Goal: Feedback & Contribution: Contribute content

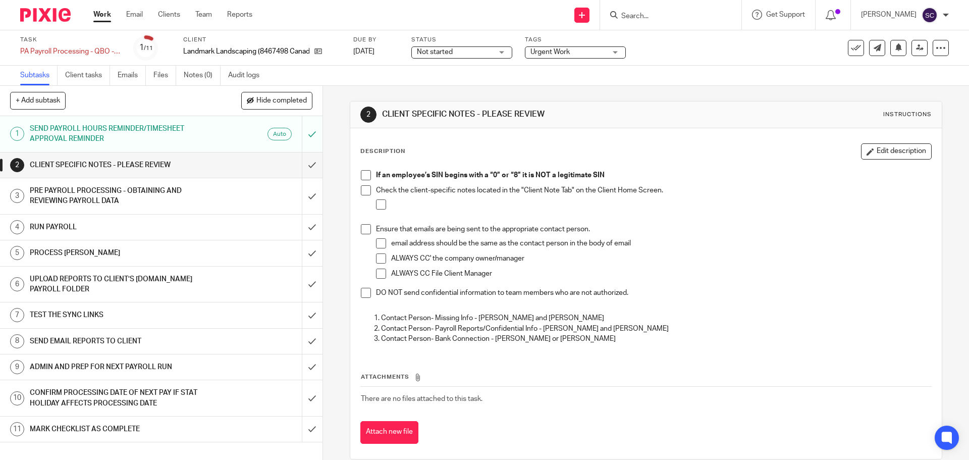
click at [365, 177] on span at bounding box center [366, 175] width 10 height 10
click at [366, 192] on span at bounding box center [366, 190] width 10 height 10
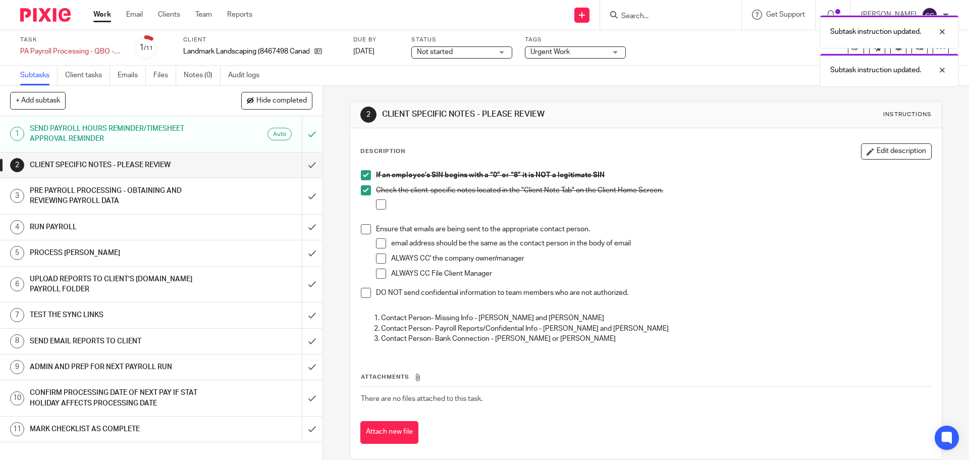
click at [361, 228] on span at bounding box center [366, 229] width 10 height 10
click at [363, 292] on span at bounding box center [366, 293] width 10 height 10
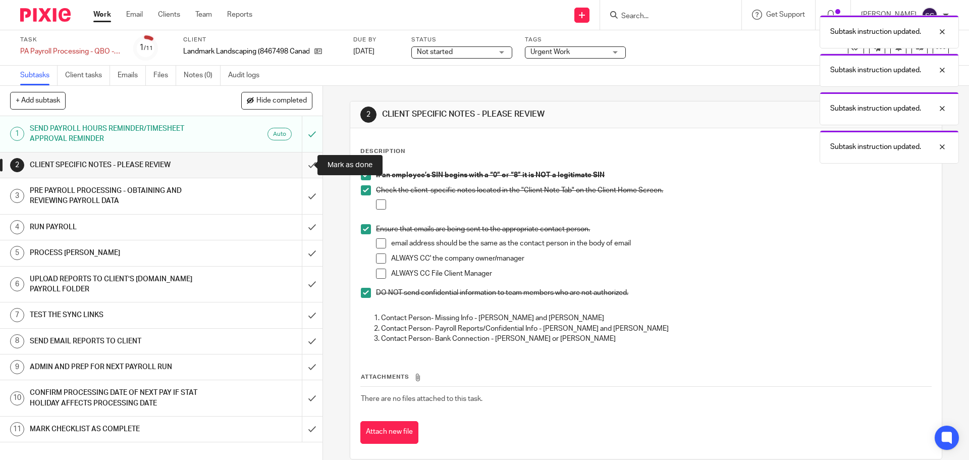
click at [301, 165] on input "submit" at bounding box center [161, 164] width 323 height 25
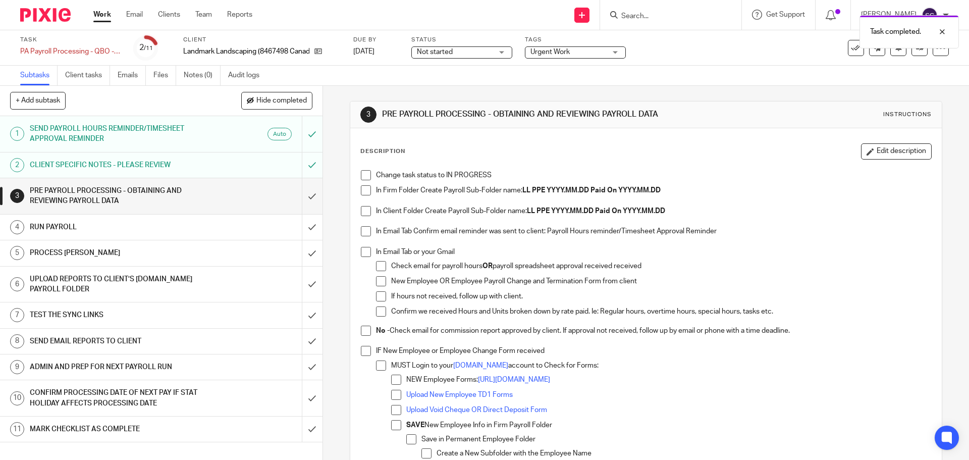
click at [361, 176] on span at bounding box center [366, 175] width 10 height 10
click at [364, 191] on span at bounding box center [366, 190] width 10 height 10
click at [363, 213] on span at bounding box center [366, 211] width 10 height 10
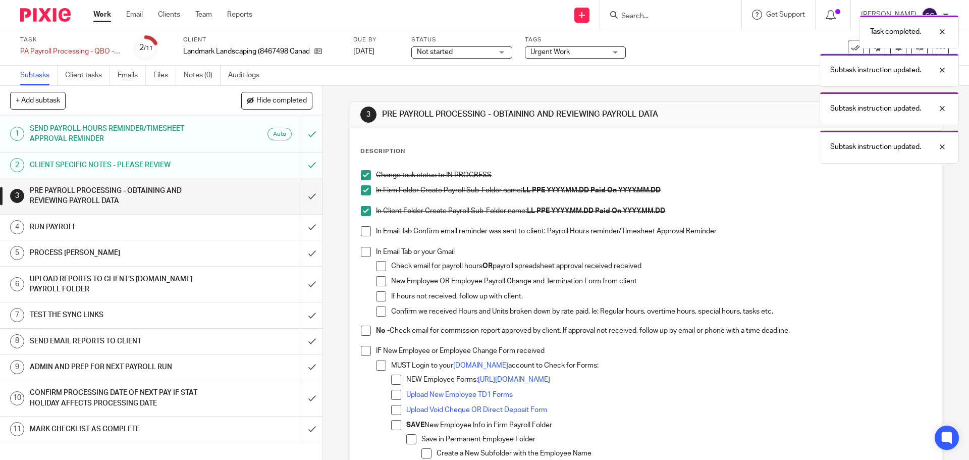
click at [362, 228] on span at bounding box center [366, 231] width 10 height 10
click at [365, 249] on span at bounding box center [366, 252] width 10 height 10
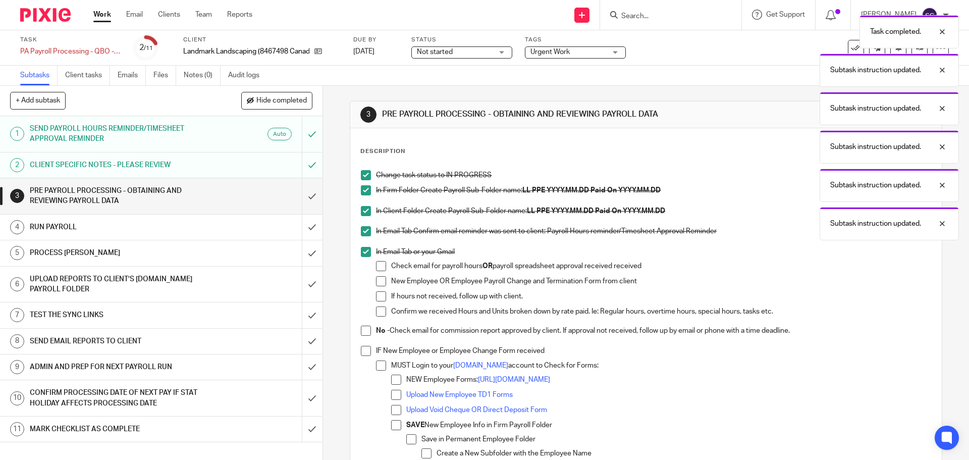
click at [364, 328] on span at bounding box center [366, 331] width 10 height 10
click at [362, 350] on span at bounding box center [366, 351] width 10 height 10
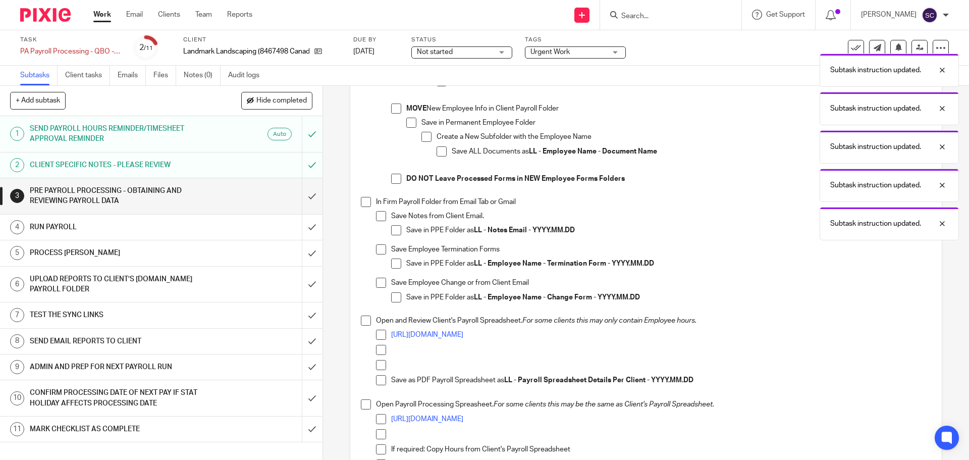
scroll to position [404, 0]
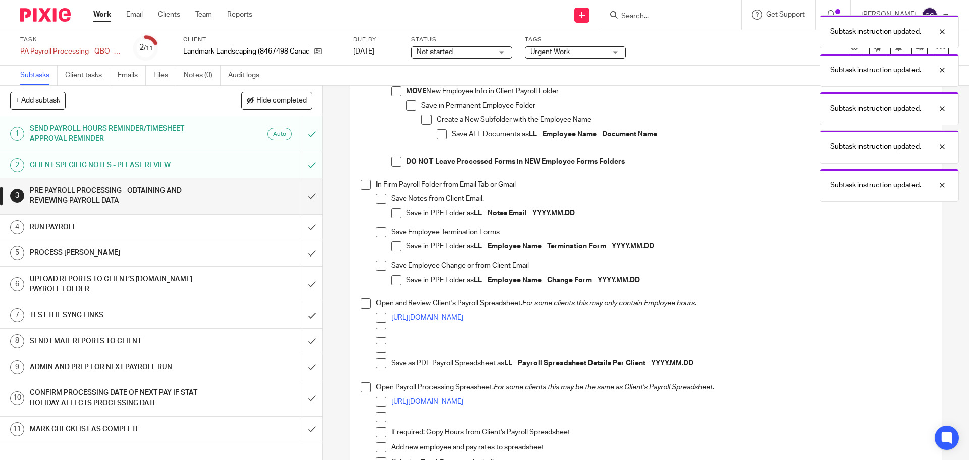
click at [361, 186] on span at bounding box center [366, 185] width 10 height 10
click at [365, 306] on span at bounding box center [366, 303] width 10 height 10
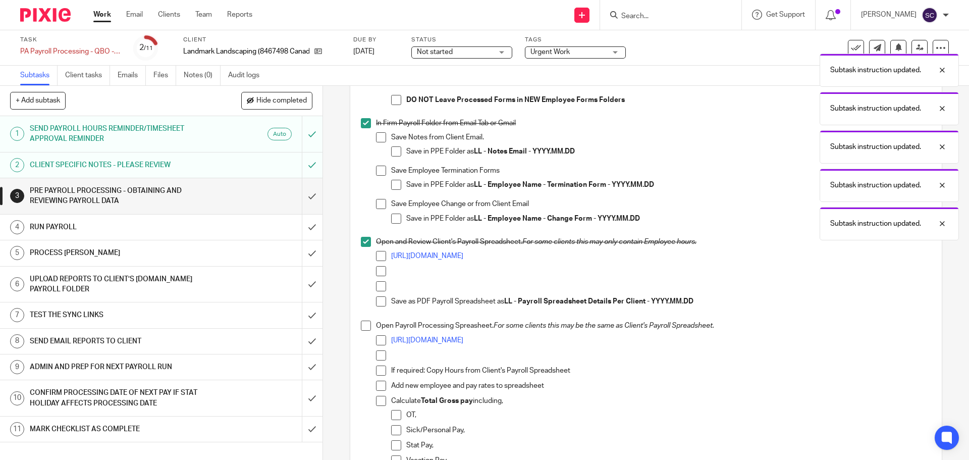
scroll to position [606, 0]
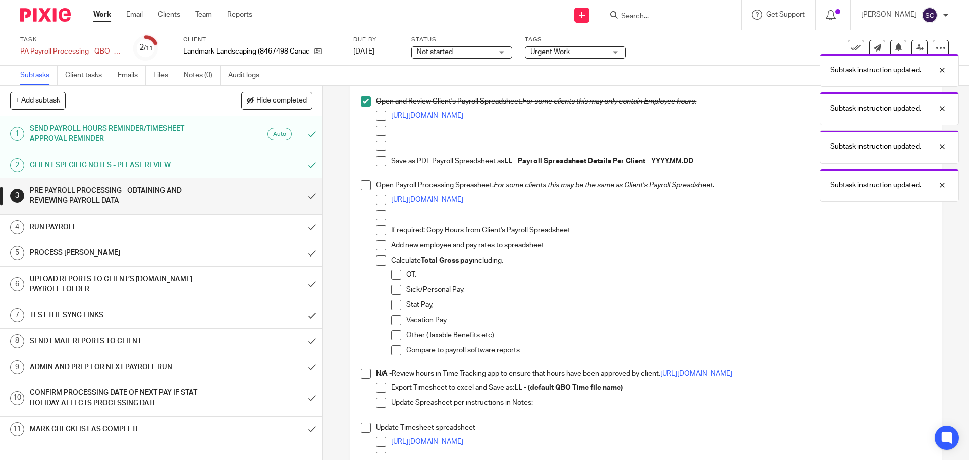
click at [362, 185] on span at bounding box center [366, 185] width 10 height 10
click at [366, 375] on span at bounding box center [366, 374] width 10 height 10
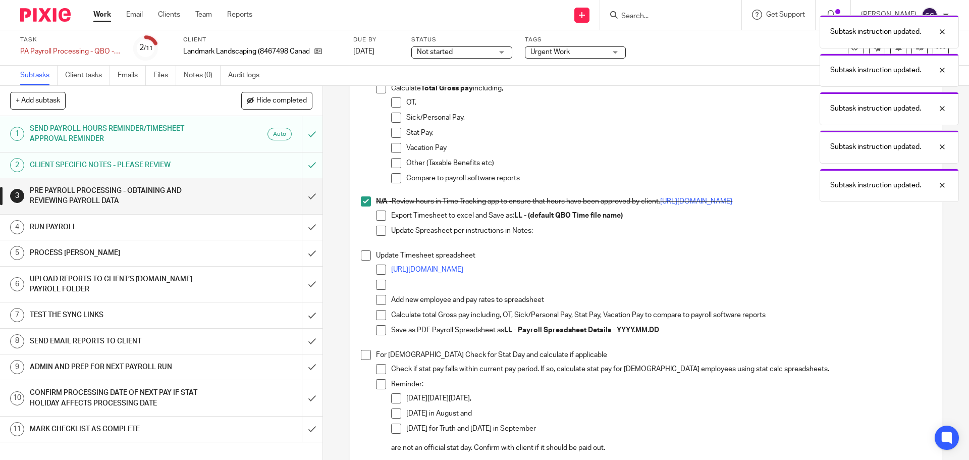
scroll to position [808, 0]
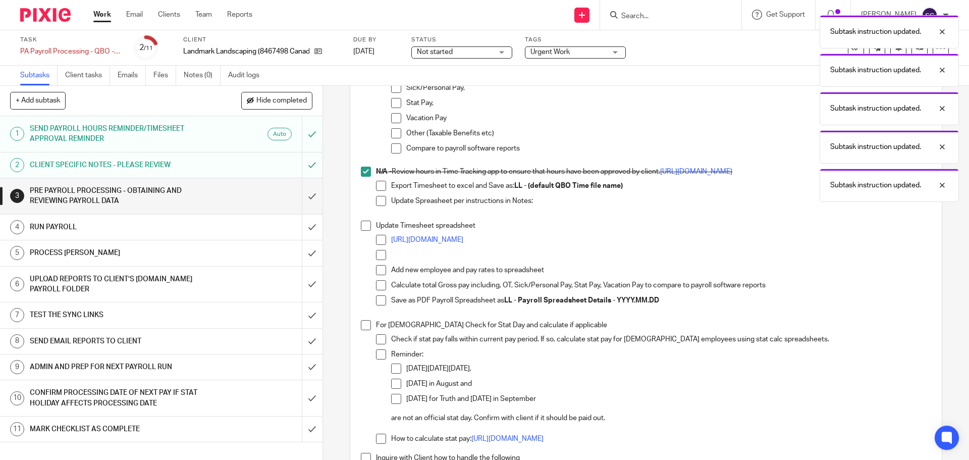
click at [363, 227] on span at bounding box center [366, 226] width 10 height 10
click at [361, 327] on span at bounding box center [366, 325] width 10 height 10
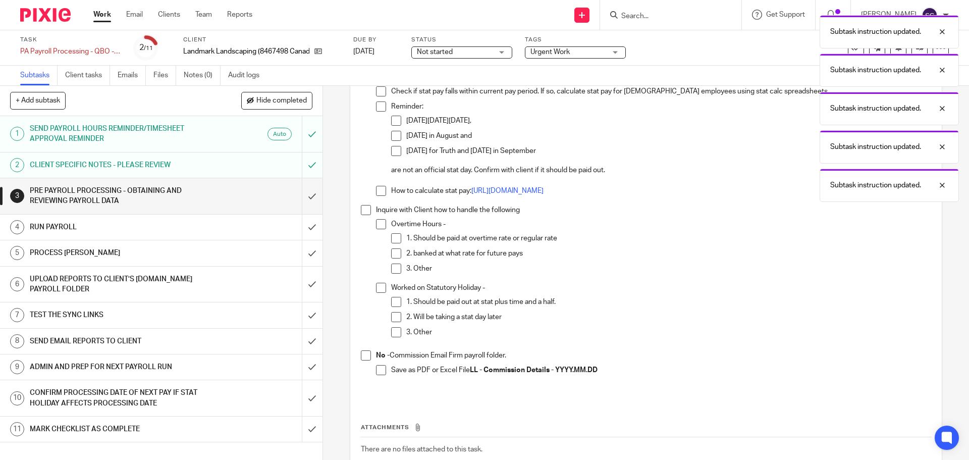
scroll to position [1060, 0]
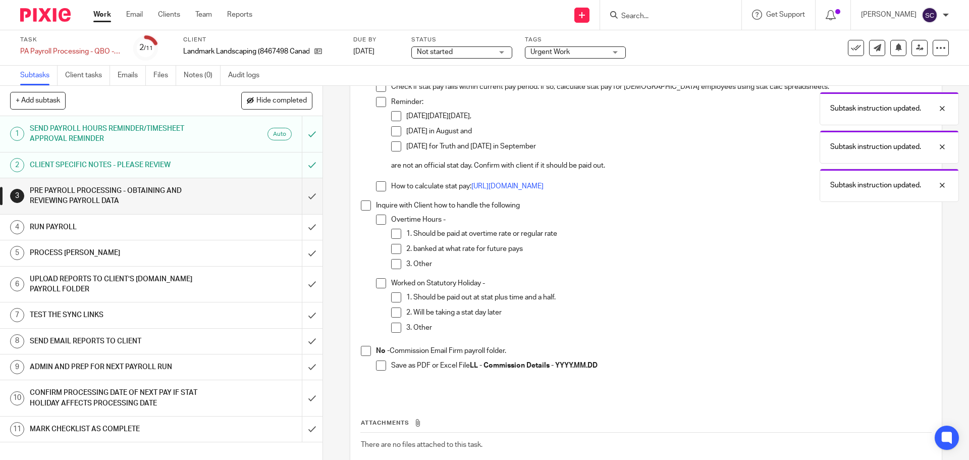
click at [361, 207] on span at bounding box center [366, 205] width 10 height 10
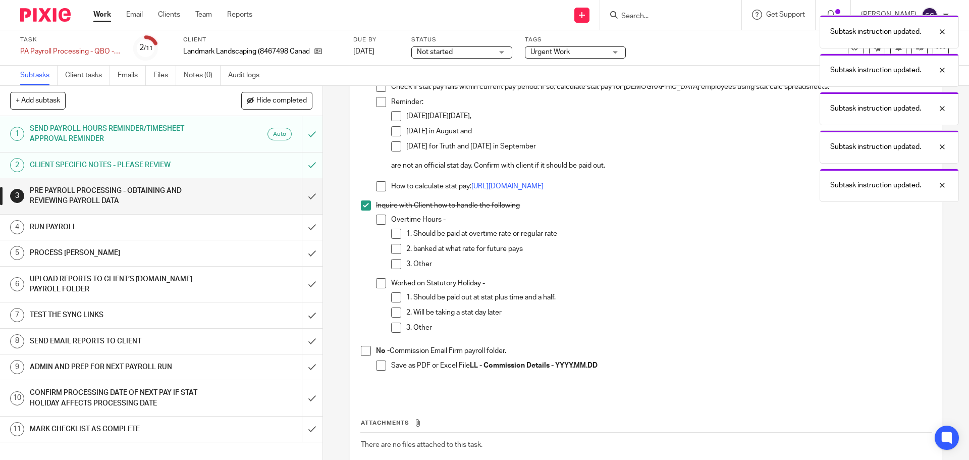
click at [366, 350] on span at bounding box center [366, 351] width 10 height 10
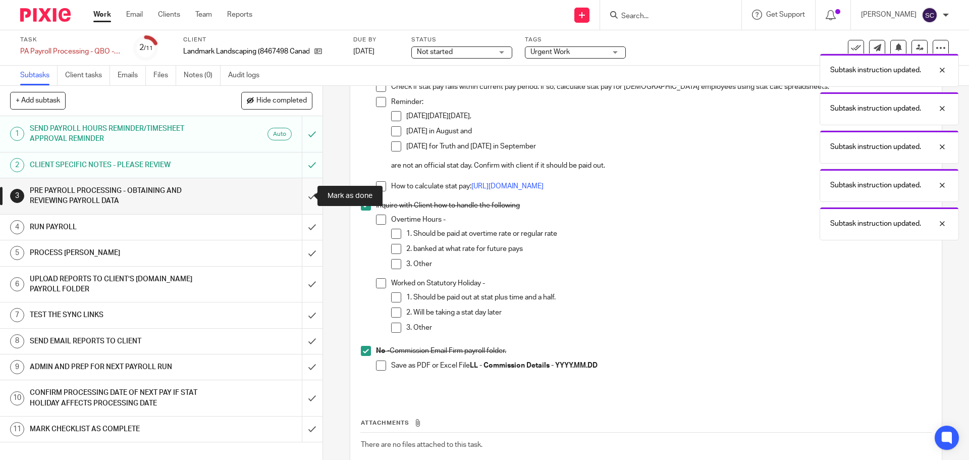
click at [300, 195] on input "submit" at bounding box center [161, 196] width 323 height 36
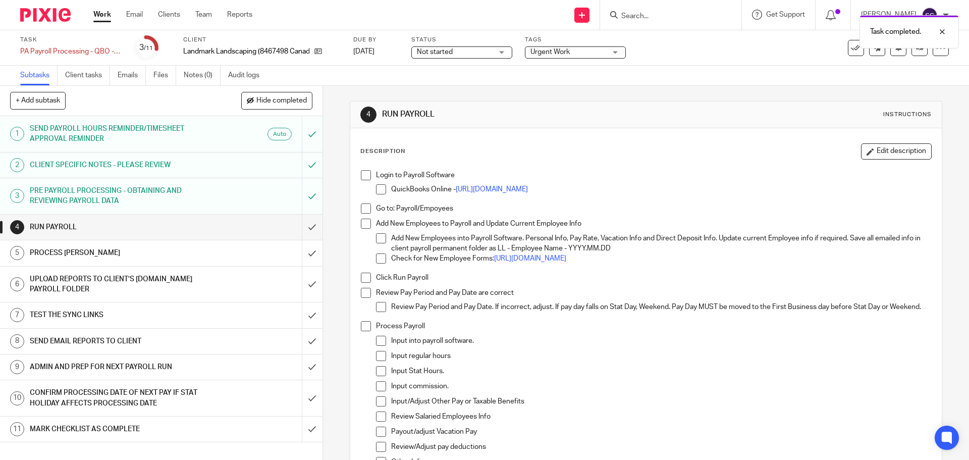
click at [364, 173] on span at bounding box center [366, 175] width 10 height 10
click at [365, 206] on span at bounding box center [366, 208] width 10 height 10
click at [366, 223] on span at bounding box center [366, 224] width 10 height 10
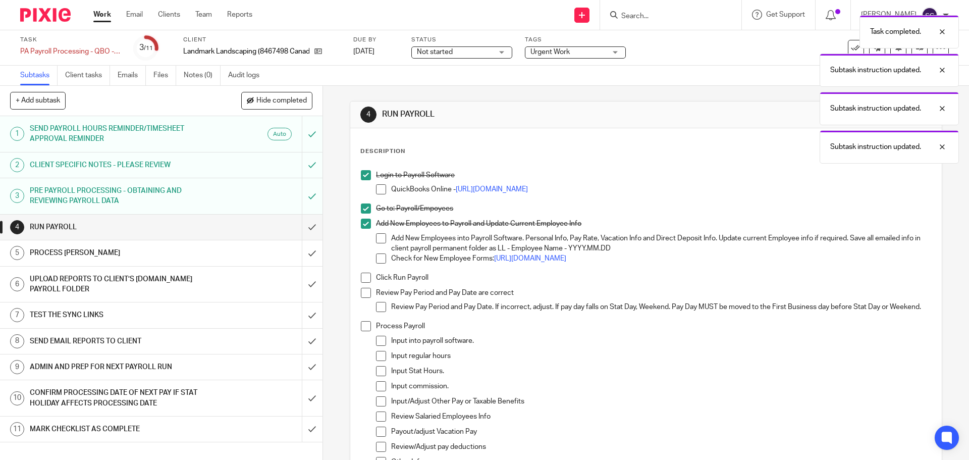
click at [366, 281] on span at bounding box center [366, 278] width 10 height 10
click at [364, 294] on span at bounding box center [366, 293] width 10 height 10
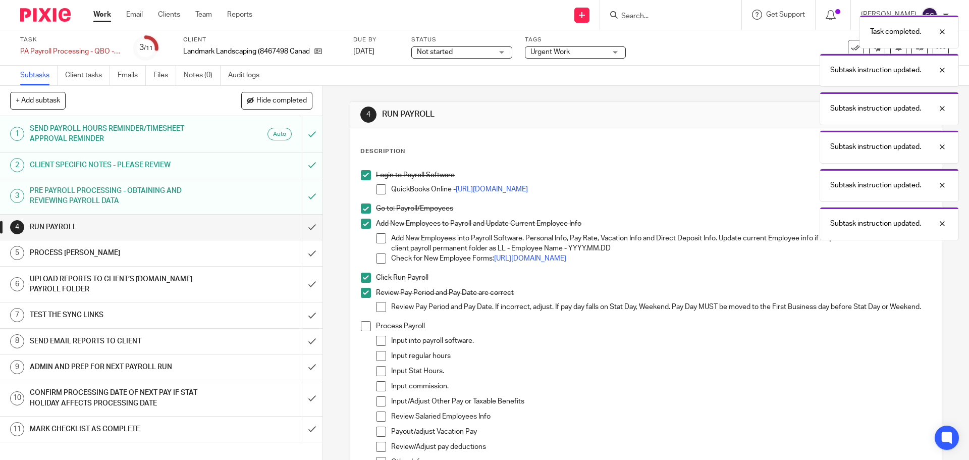
click at [363, 331] on span at bounding box center [366, 326] width 10 height 10
click at [300, 228] on input "submit" at bounding box center [161, 227] width 323 height 25
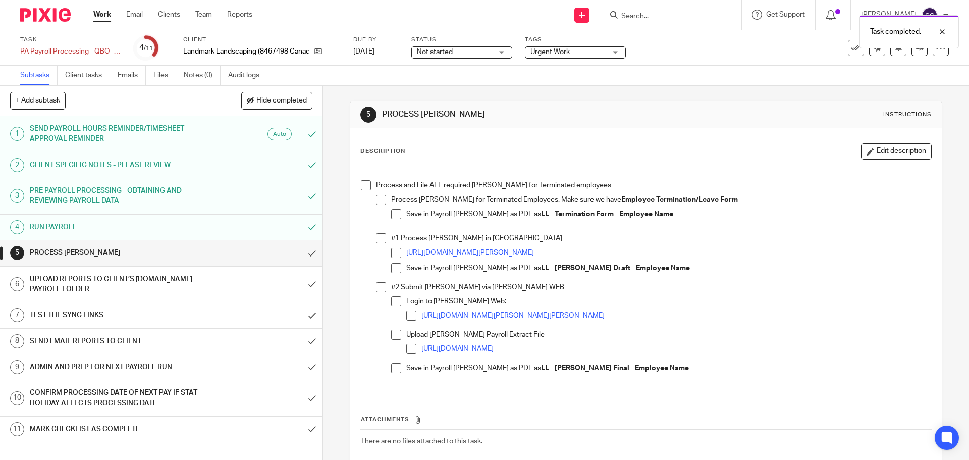
click at [361, 187] on span at bounding box center [366, 185] width 10 height 10
click at [301, 253] on input "submit" at bounding box center [161, 252] width 323 height 25
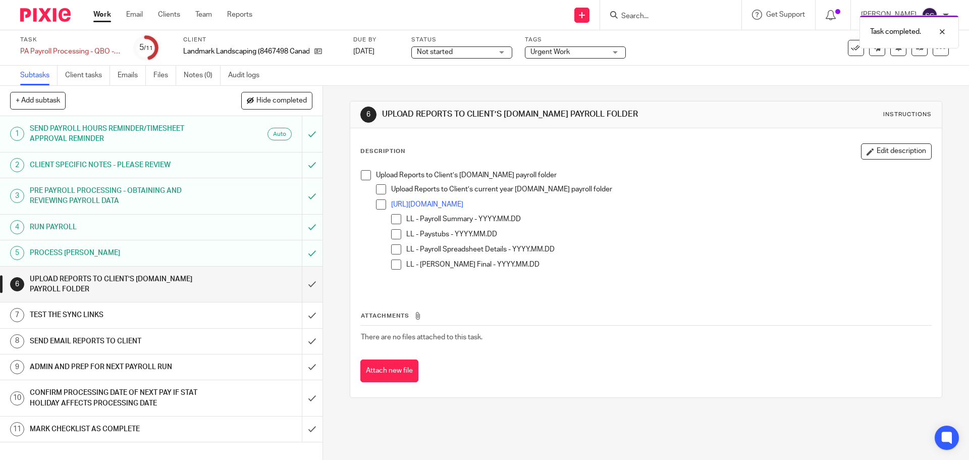
click at [365, 177] on span at bounding box center [366, 175] width 10 height 10
click at [300, 285] on input "submit" at bounding box center [161, 285] width 323 height 36
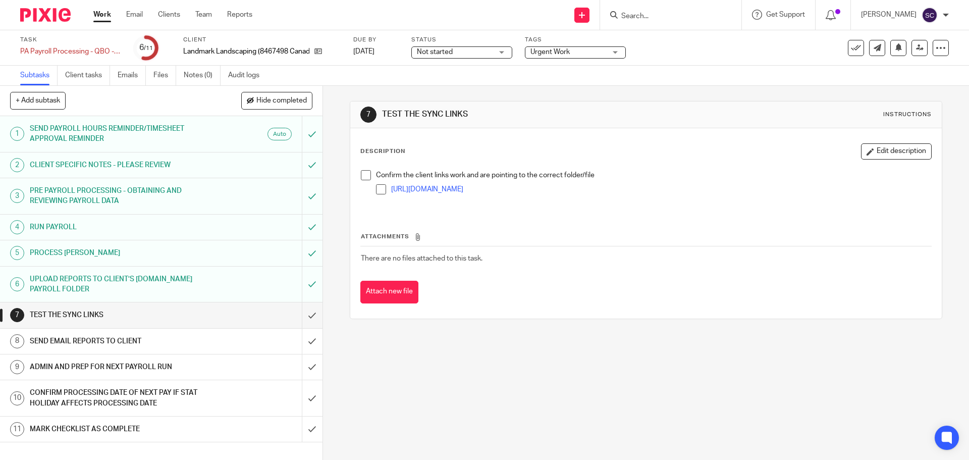
click at [362, 177] on span at bounding box center [366, 175] width 10 height 10
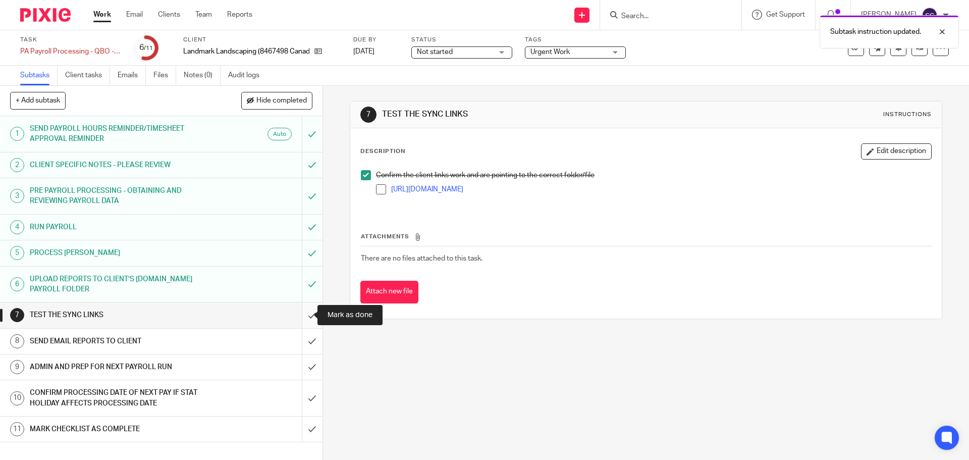
click at [297, 314] on input "submit" at bounding box center [161, 314] width 323 height 25
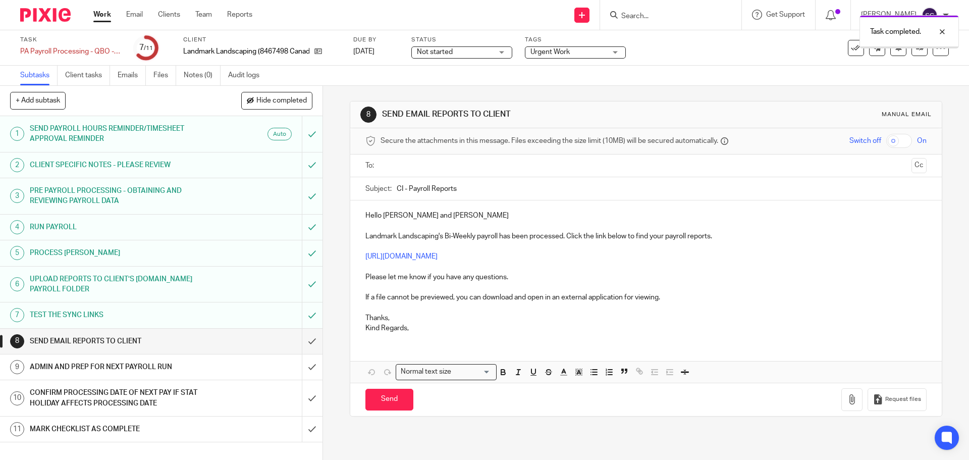
click at [400, 167] on input "text" at bounding box center [645, 166] width 523 height 12
click at [493, 171] on input "text" at bounding box center [688, 167] width 439 height 20
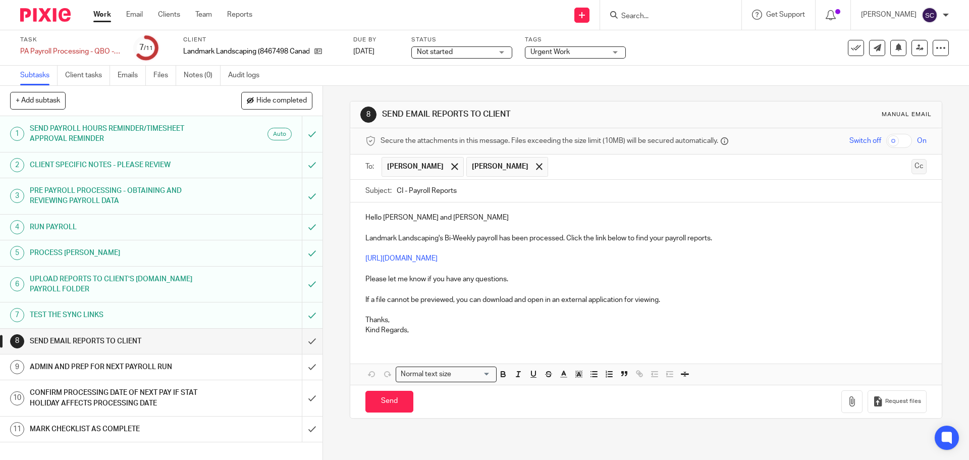
click at [912, 168] on button "Cc" at bounding box center [919, 166] width 15 height 15
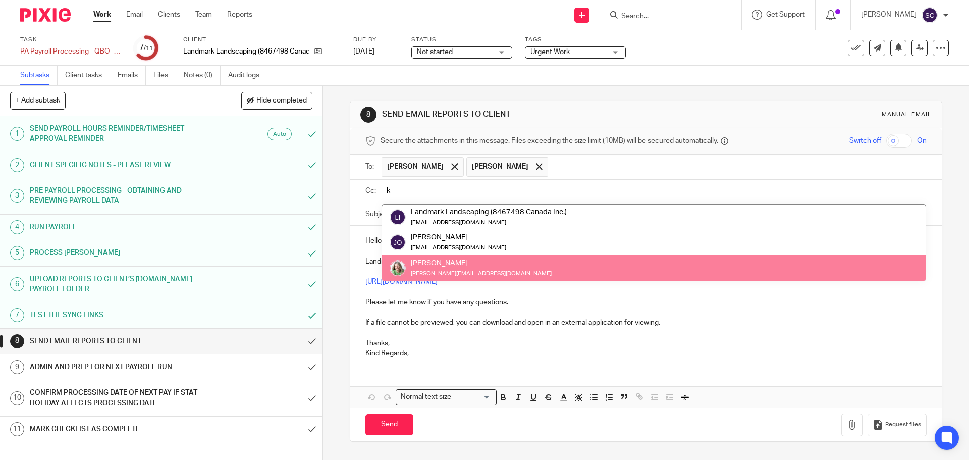
type input "k"
drag, startPoint x: 443, startPoint y: 266, endPoint x: 395, endPoint y: 218, distance: 68.2
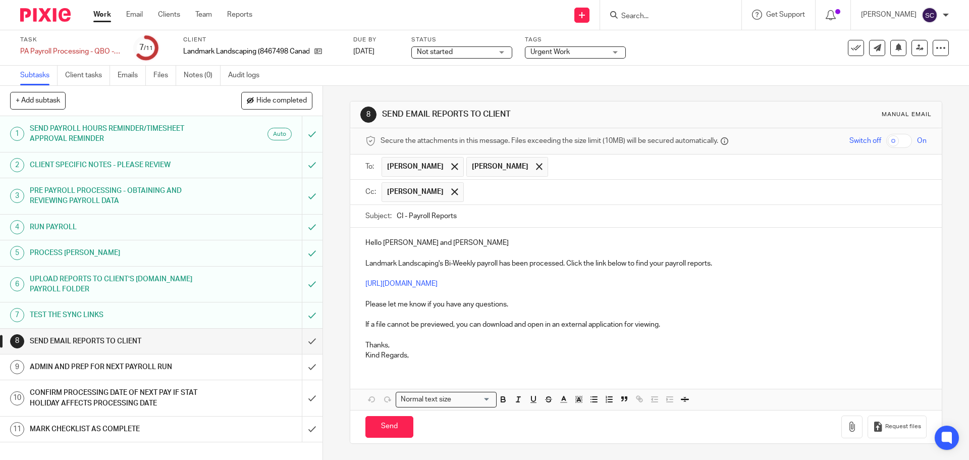
drag, startPoint x: 394, startPoint y: 217, endPoint x: 400, endPoint y: 216, distance: 5.6
click at [400, 216] on input "CI - Payroll Reports" at bounding box center [662, 216] width 530 height 23
type input "LL - Payroll Reports"
click at [444, 244] on p "Hello Jimmy and Bruno" at bounding box center [646, 243] width 561 height 10
click at [417, 356] on p "Kind Regards," at bounding box center [646, 355] width 561 height 10
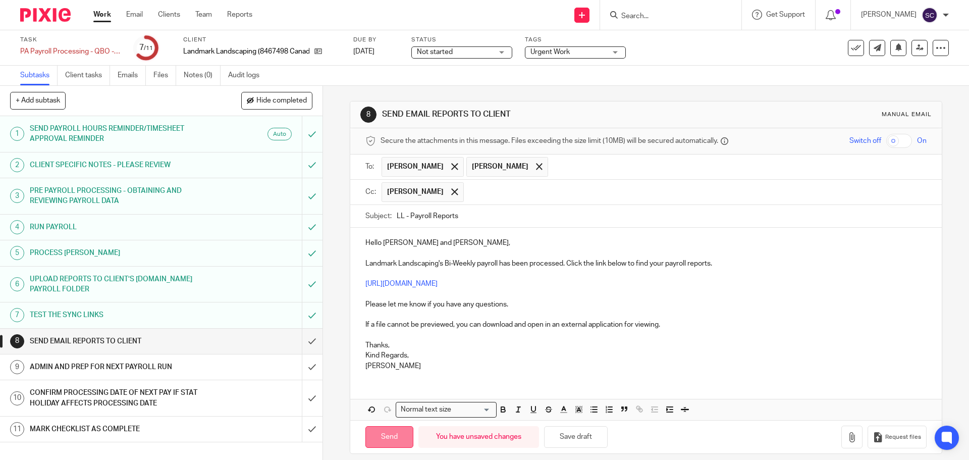
click at [381, 438] on input "Send" at bounding box center [390, 437] width 48 height 22
type input "Sent"
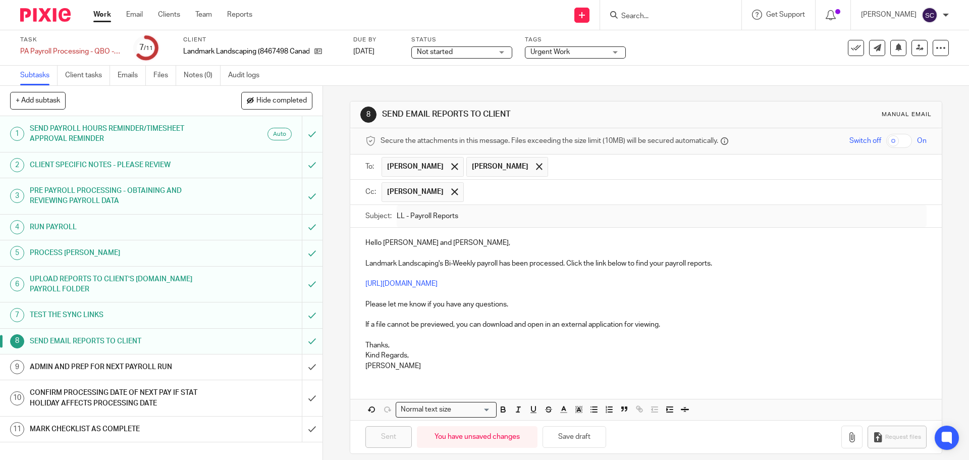
click at [129, 367] on h1 "ADMIN AND PREP FOR NEXT PAYROLL RUN" at bounding box center [117, 366] width 175 height 15
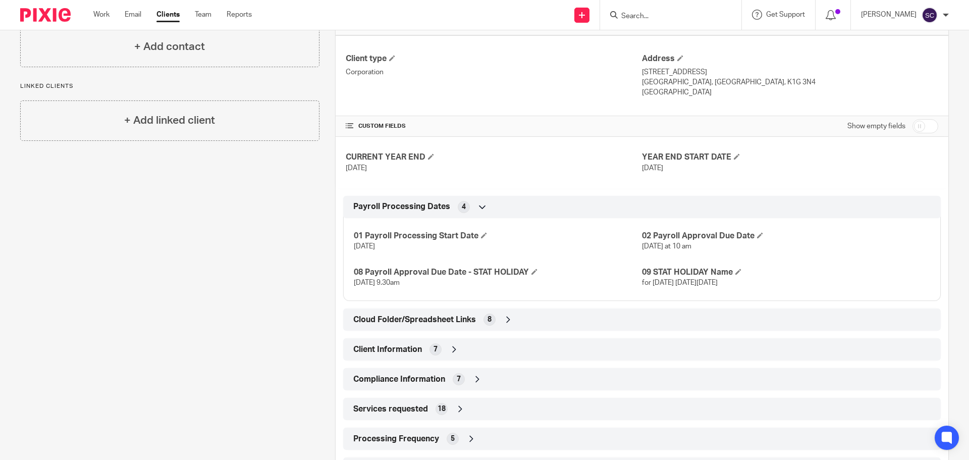
scroll to position [252, 0]
click at [483, 234] on span at bounding box center [484, 234] width 6 height 6
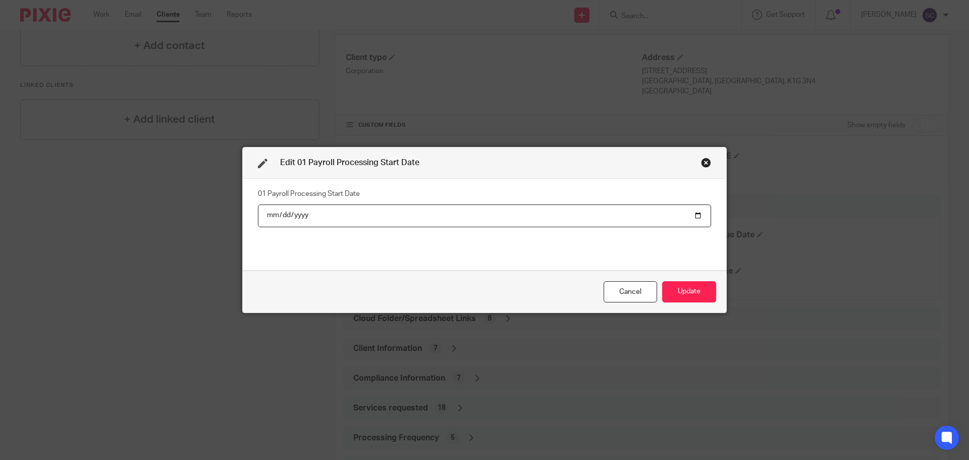
click at [693, 215] on input "2025-09-08" at bounding box center [484, 215] width 453 height 23
type input "2025-10-06"
click at [677, 289] on button "Update" at bounding box center [689, 292] width 54 height 22
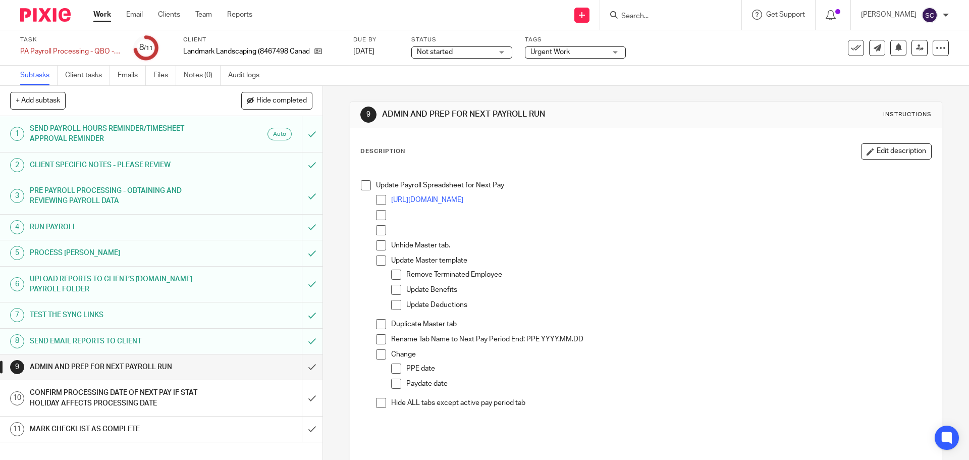
click at [362, 185] on span at bounding box center [366, 185] width 10 height 10
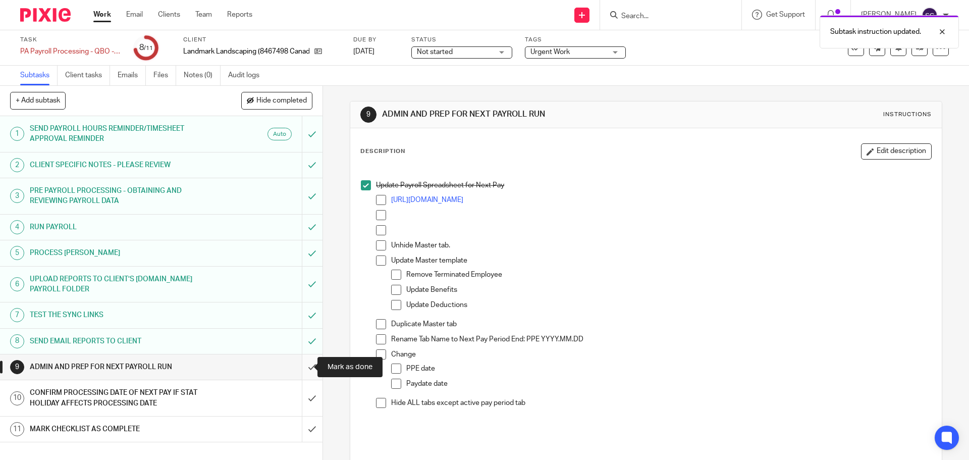
click at [300, 370] on input "submit" at bounding box center [161, 366] width 323 height 25
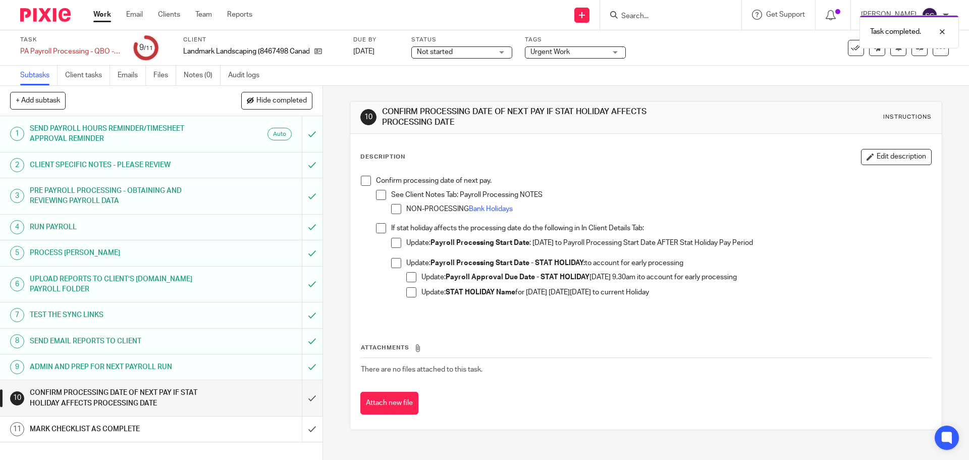
click at [361, 182] on span at bounding box center [366, 181] width 10 height 10
click at [301, 400] on input "submit" at bounding box center [161, 398] width 323 height 36
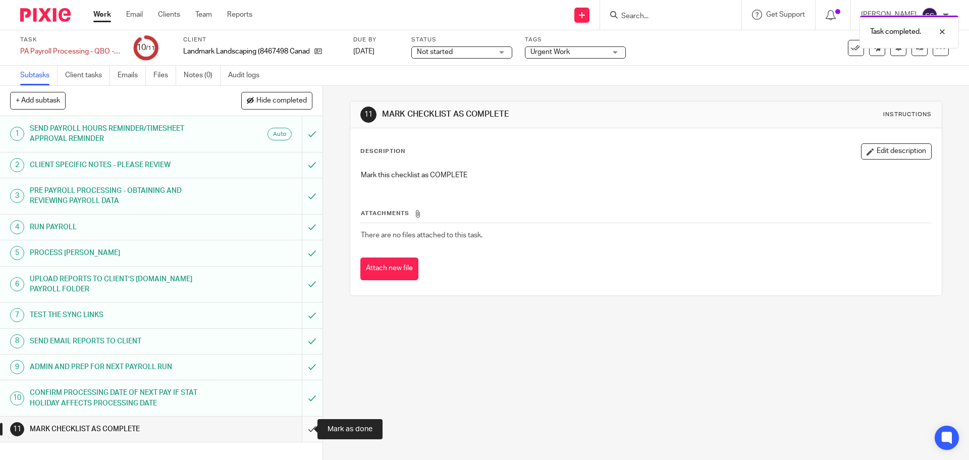
click at [296, 433] on input "submit" at bounding box center [161, 429] width 323 height 25
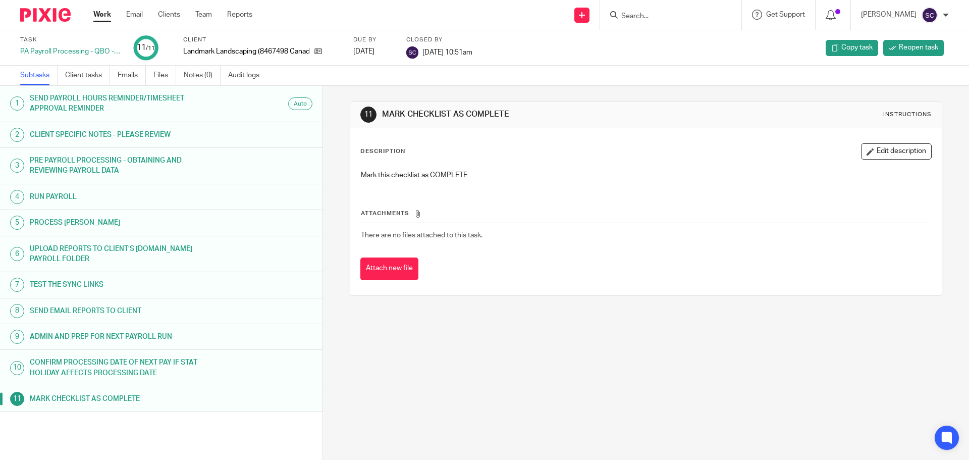
click at [105, 14] on link "Work" at bounding box center [102, 15] width 18 height 10
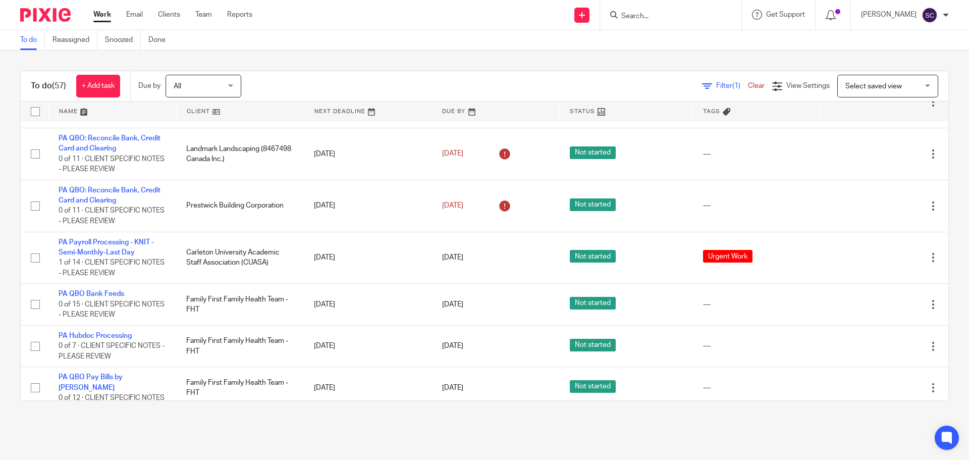
scroll to position [2556, 0]
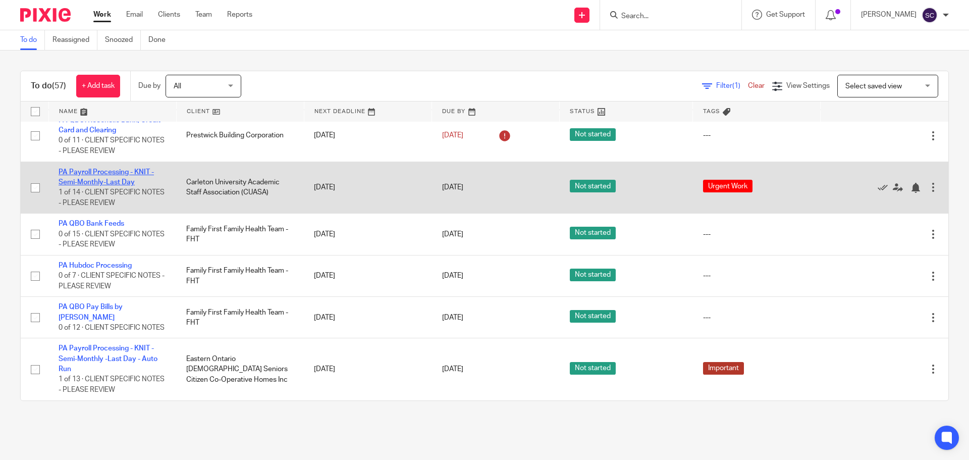
click at [100, 172] on link "PA Payroll Processing - KNIT - Semi-Monthly-Last Day" at bounding box center [106, 177] width 95 height 17
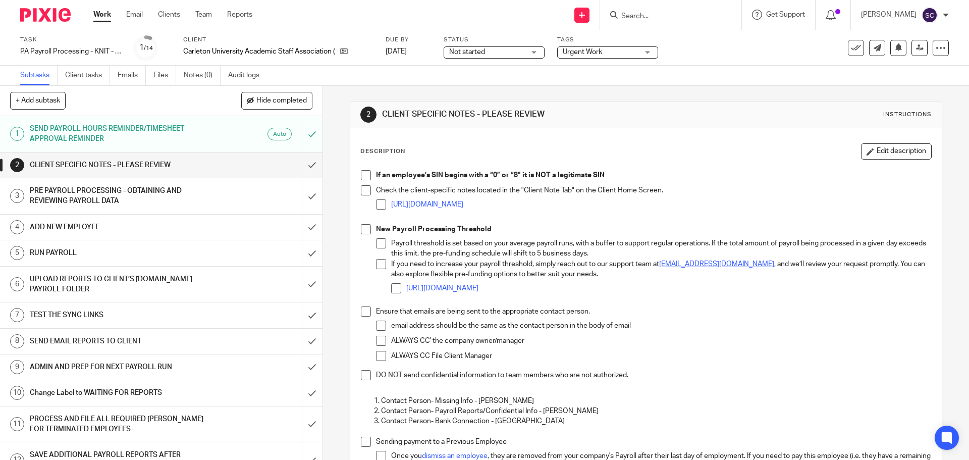
click at [103, 127] on h1 "SEND PAYROLL HOURS REMINDER/TIMESHEET APPROVAL REMINDER" at bounding box center [117, 134] width 175 height 26
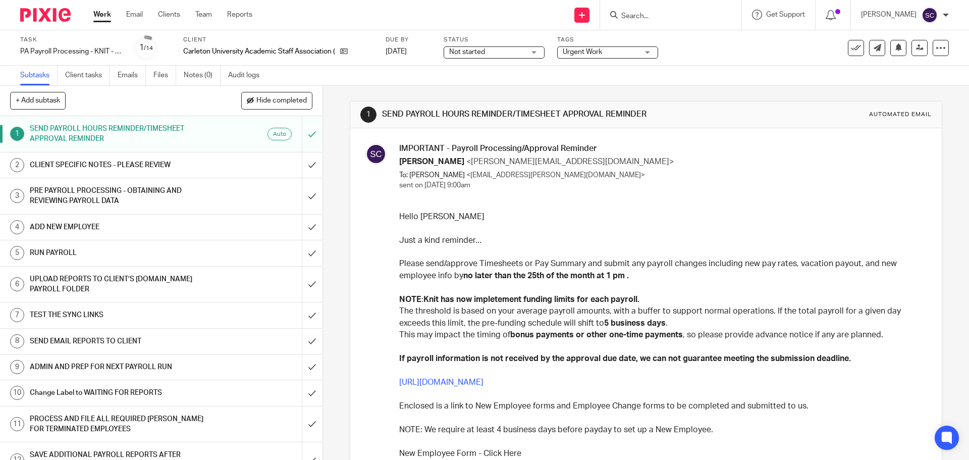
click at [484, 380] on link "[URL][DOMAIN_NAME]" at bounding box center [441, 382] width 84 height 8
click at [105, 14] on link "Work" at bounding box center [102, 15] width 18 height 10
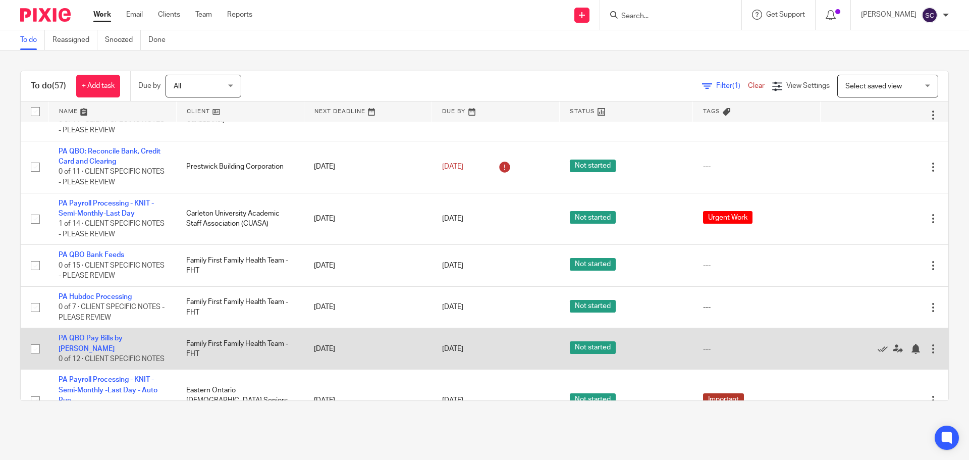
scroll to position [2556, 0]
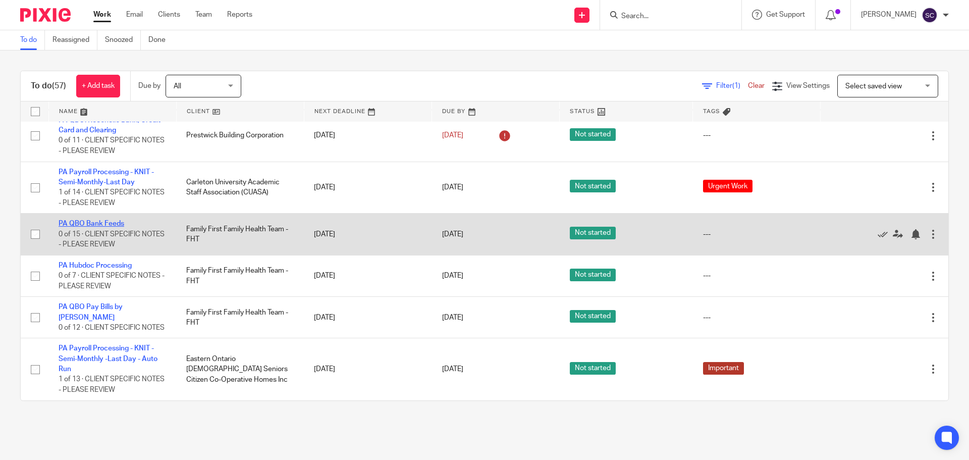
click at [71, 222] on link "PA QBO Bank Feeds" at bounding box center [92, 223] width 66 height 7
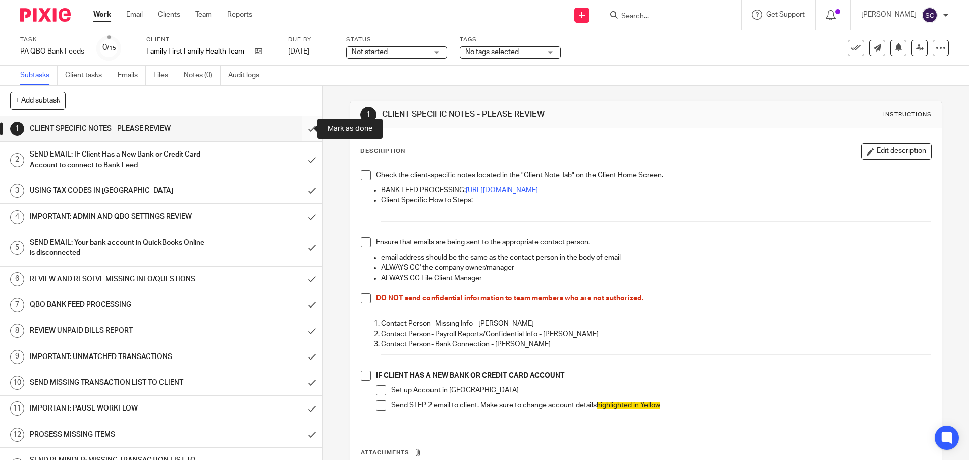
click at [303, 125] on input "submit" at bounding box center [161, 128] width 323 height 25
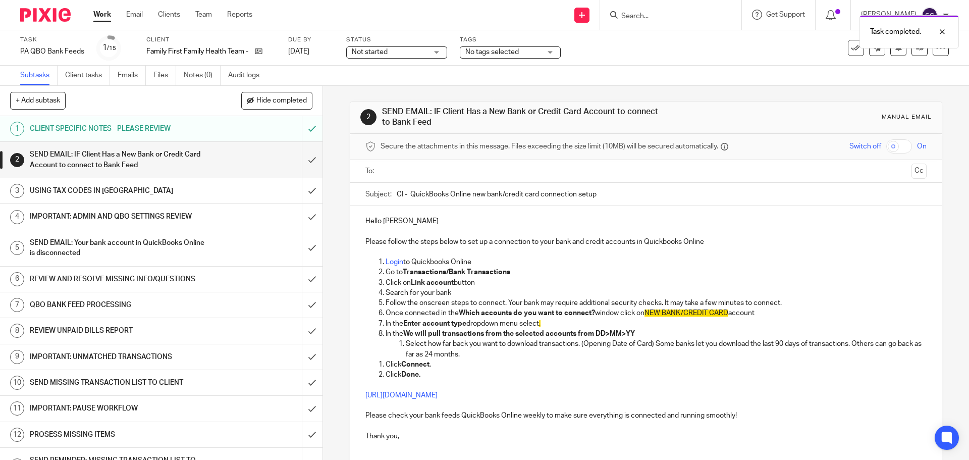
click at [299, 161] on input "submit" at bounding box center [161, 160] width 323 height 36
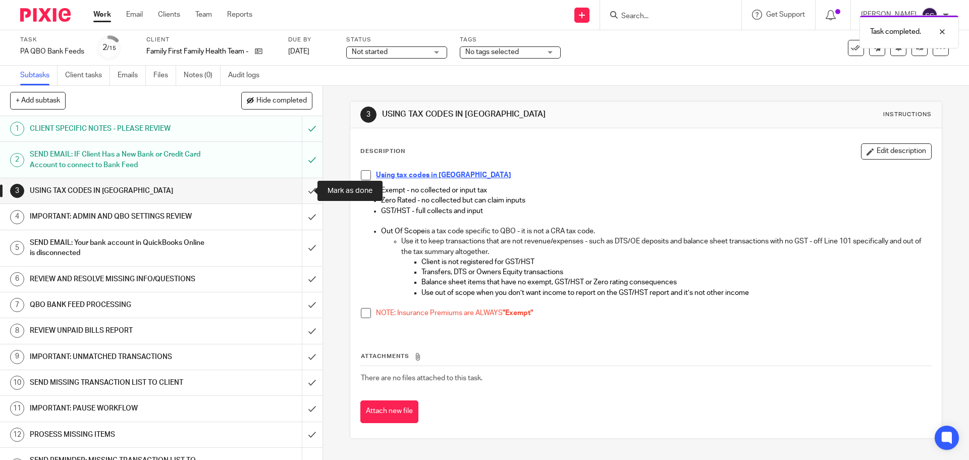
click at [300, 192] on input "submit" at bounding box center [161, 190] width 323 height 25
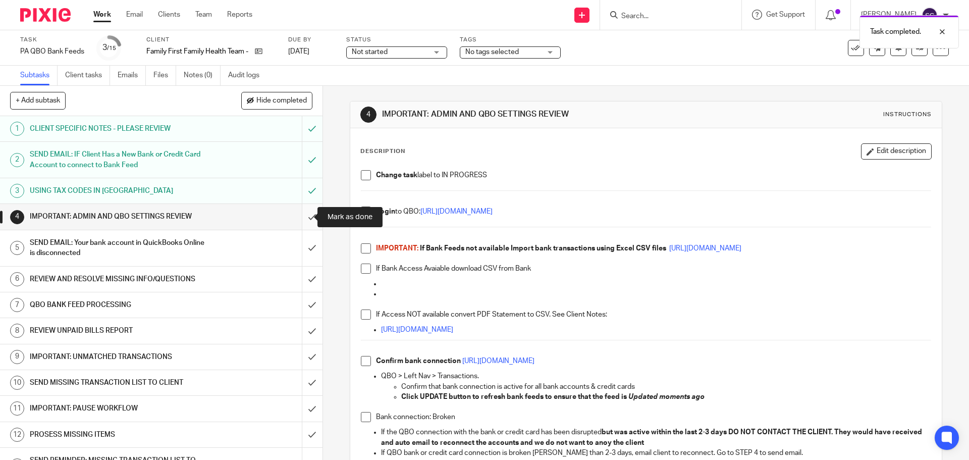
click at [298, 218] on input "submit" at bounding box center [161, 216] width 323 height 25
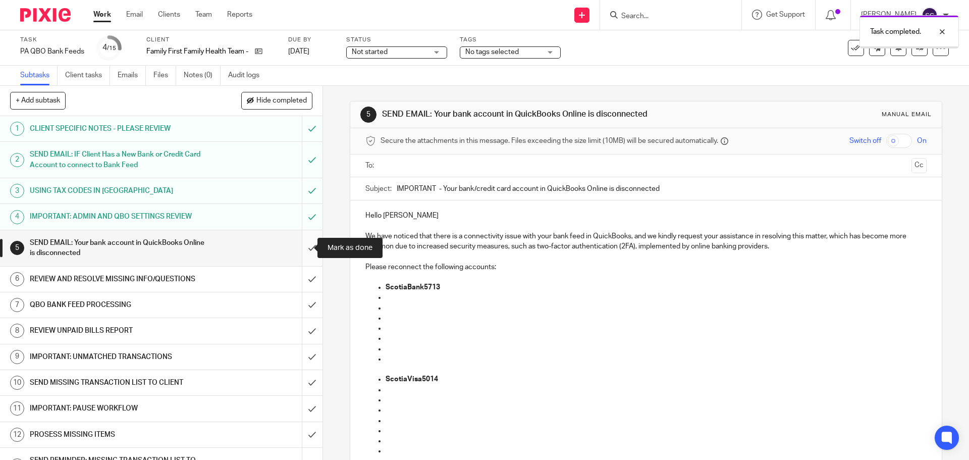
click at [301, 251] on input "submit" at bounding box center [161, 248] width 323 height 36
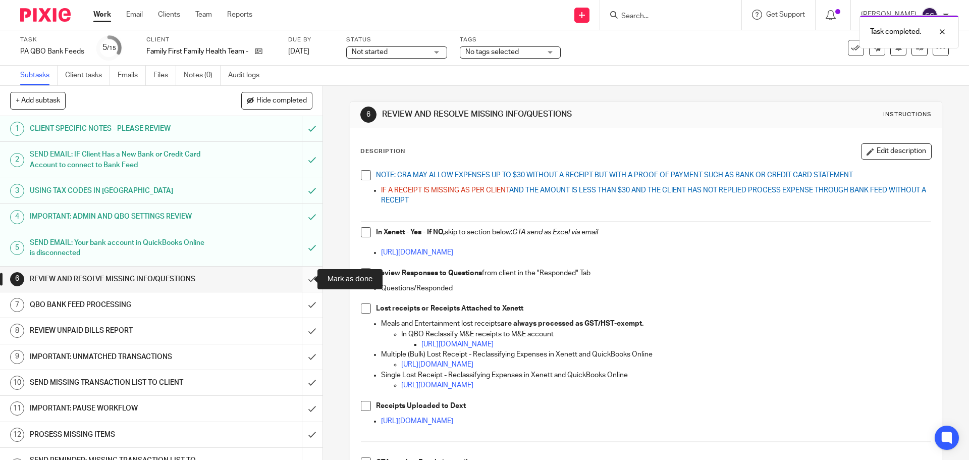
click at [299, 278] on input "submit" at bounding box center [161, 279] width 323 height 25
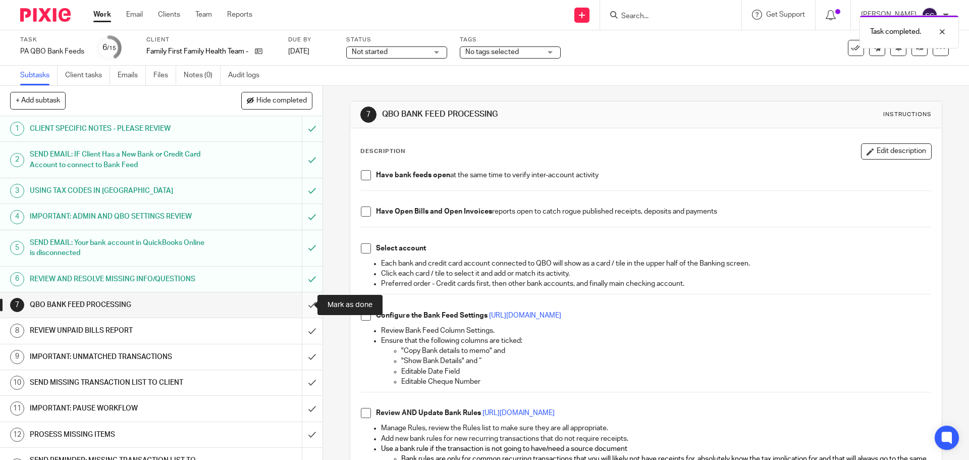
click at [299, 305] on input "submit" at bounding box center [161, 304] width 323 height 25
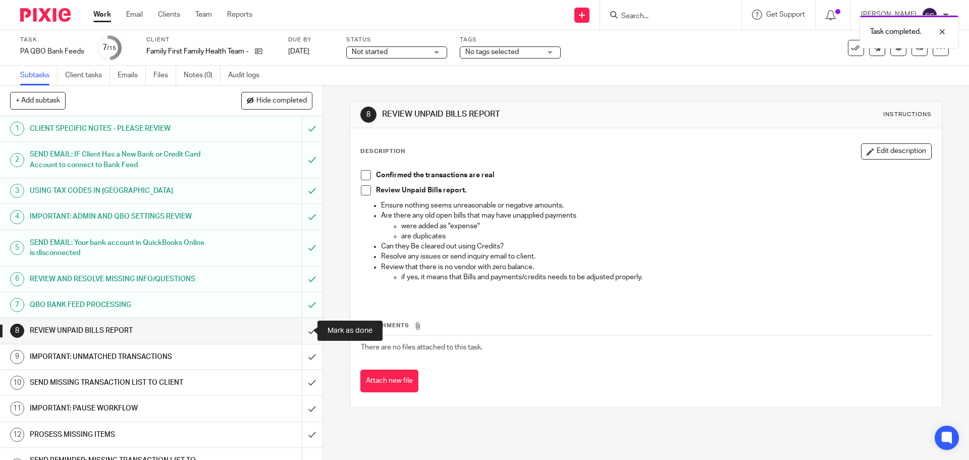
click at [298, 333] on input "submit" at bounding box center [161, 330] width 323 height 25
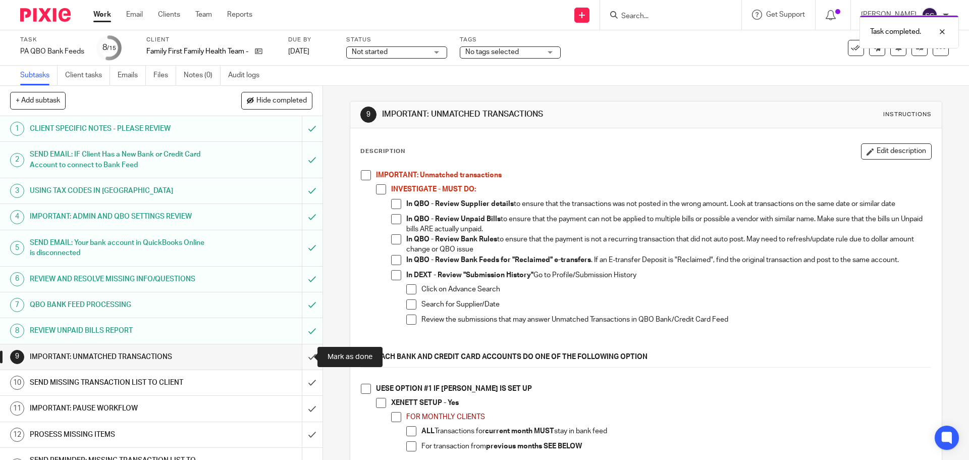
click at [299, 356] on input "submit" at bounding box center [161, 356] width 323 height 25
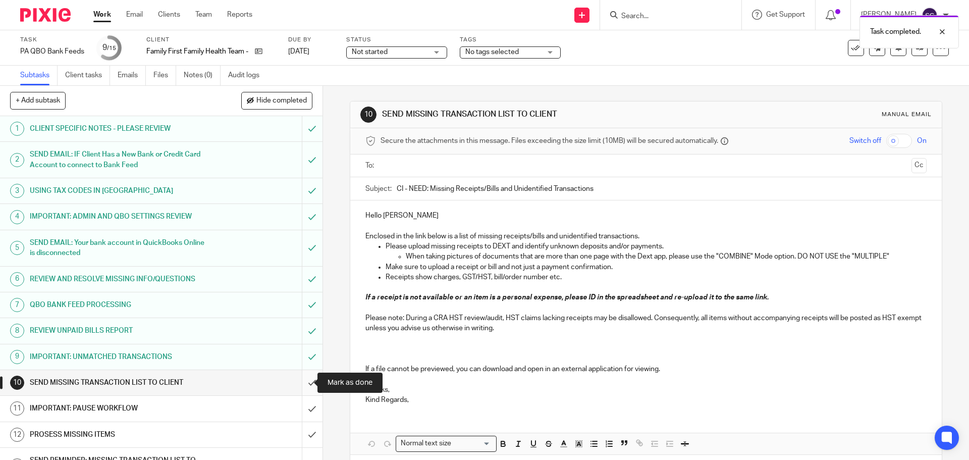
click at [303, 384] on input "submit" at bounding box center [161, 382] width 323 height 25
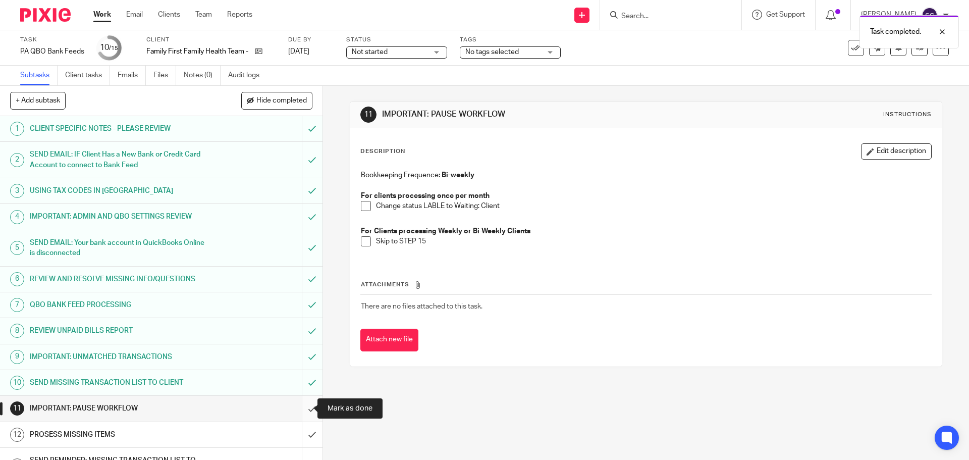
click at [300, 409] on input "submit" at bounding box center [161, 408] width 323 height 25
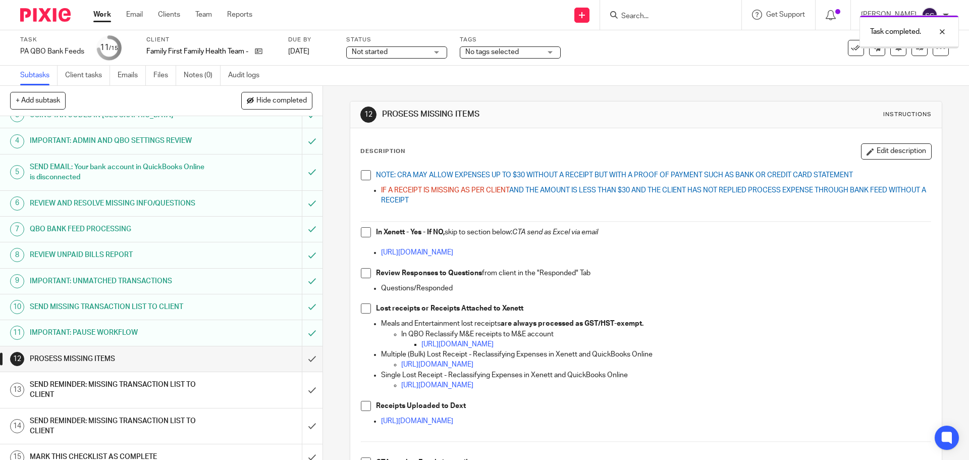
scroll to position [86, 0]
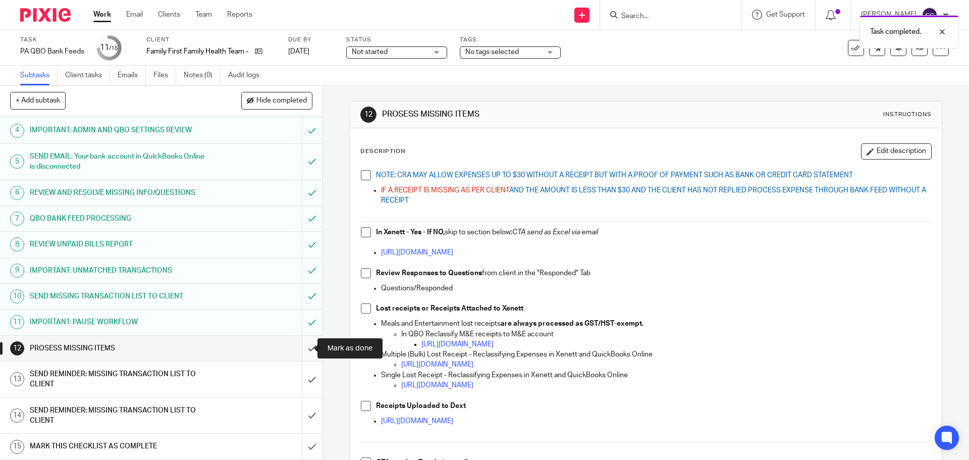
click at [302, 348] on input "submit" at bounding box center [161, 348] width 323 height 25
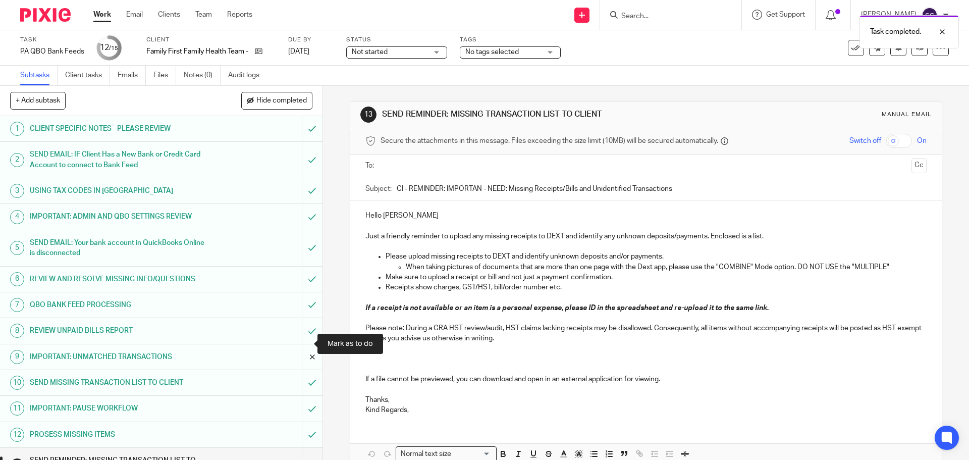
scroll to position [86, 0]
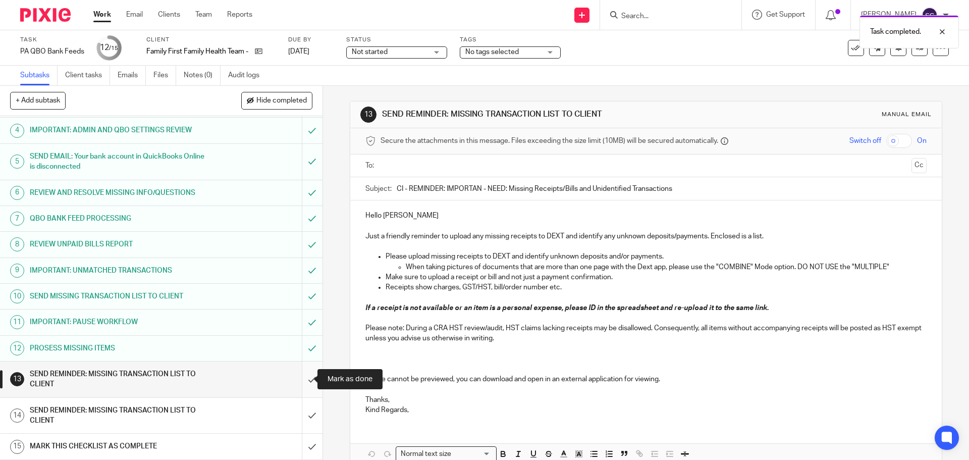
click at [299, 379] on input "submit" at bounding box center [161, 379] width 323 height 36
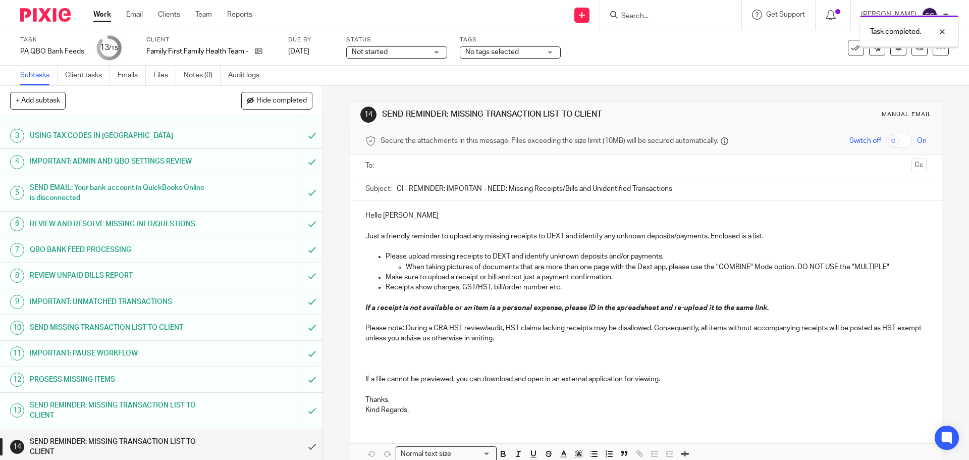
scroll to position [86, 0]
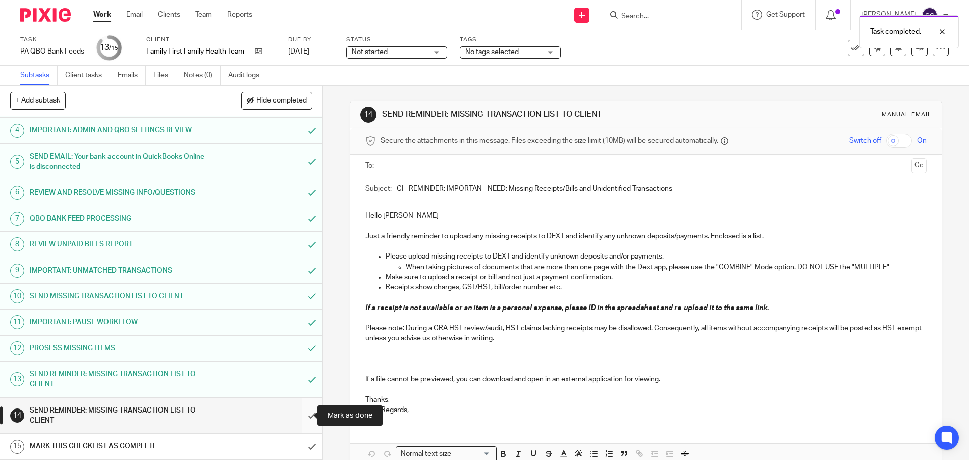
click at [299, 413] on input "submit" at bounding box center [161, 416] width 323 height 36
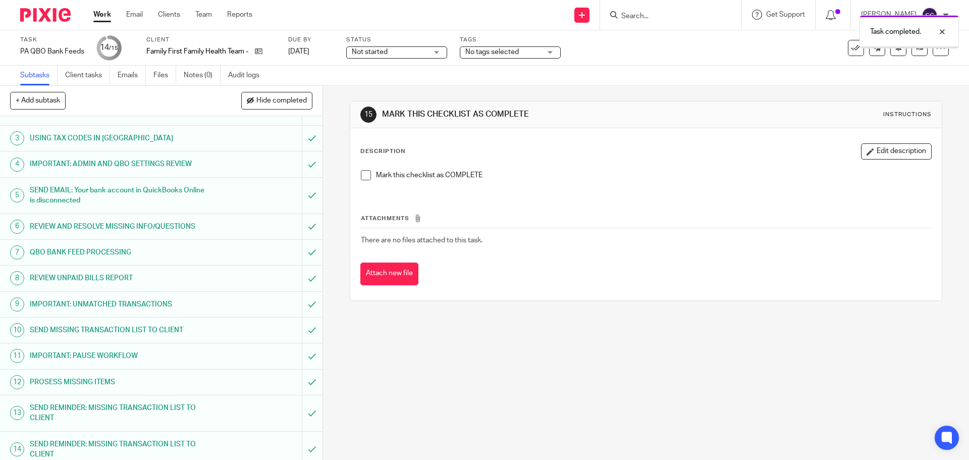
scroll to position [86, 0]
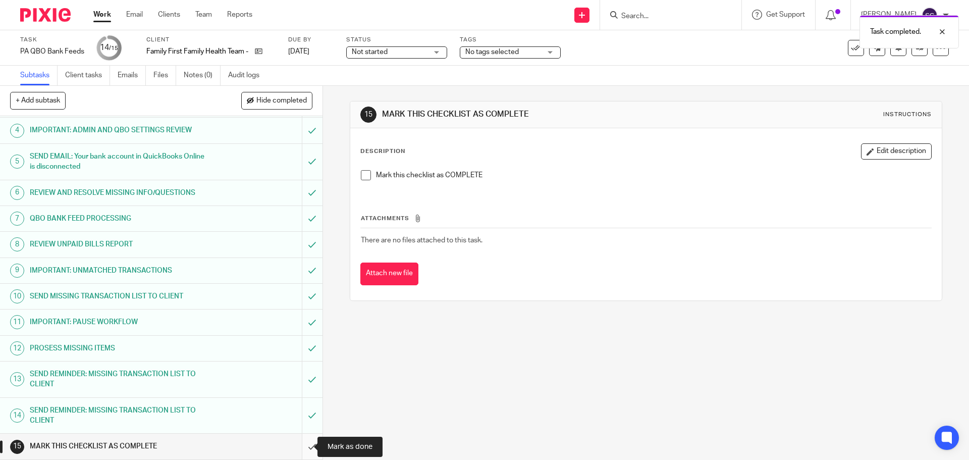
click at [302, 447] on input "submit" at bounding box center [161, 446] width 323 height 25
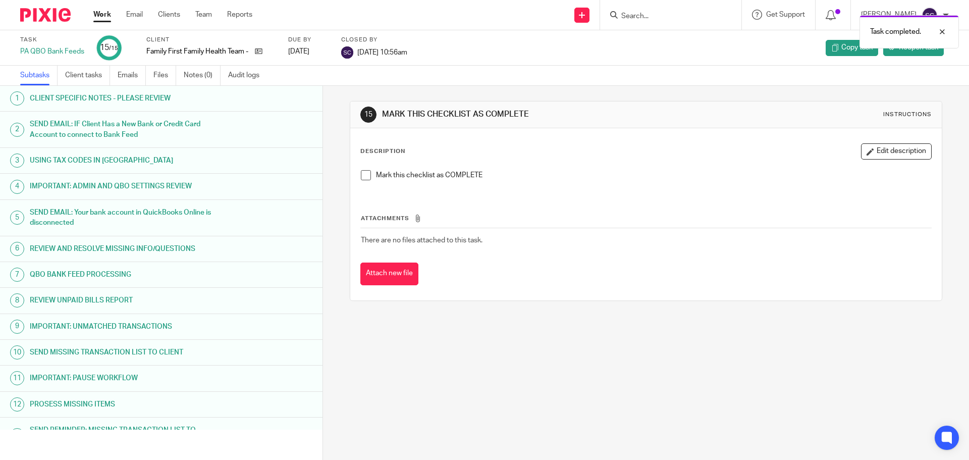
click at [100, 15] on link "Work" at bounding box center [102, 15] width 18 height 10
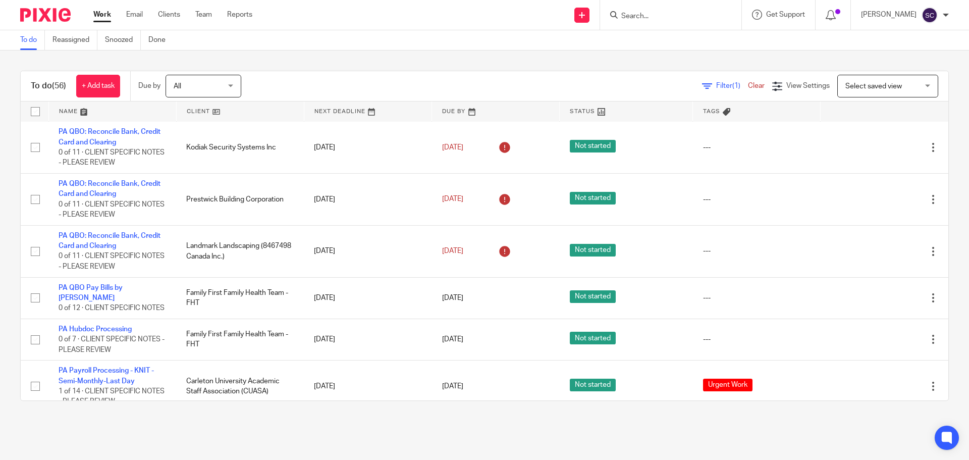
scroll to position [2514, 0]
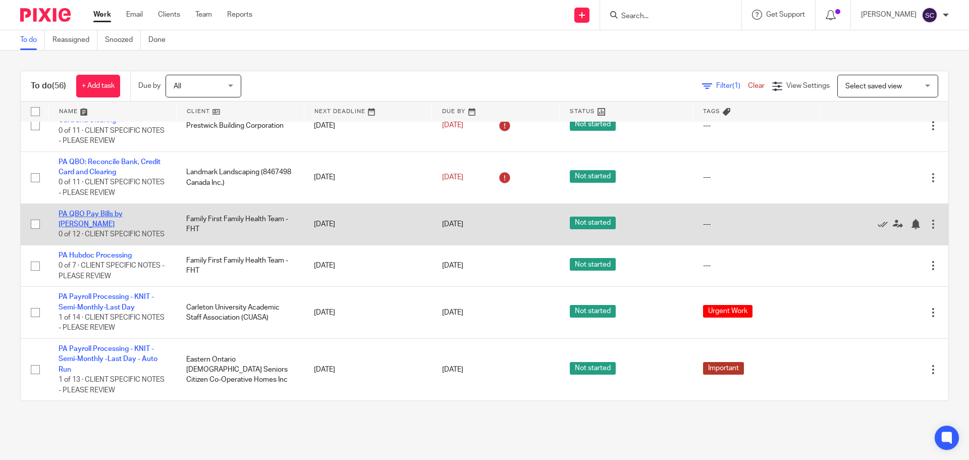
click at [78, 212] on link "PA QBO Pay Bills by [PERSON_NAME]" at bounding box center [91, 219] width 64 height 17
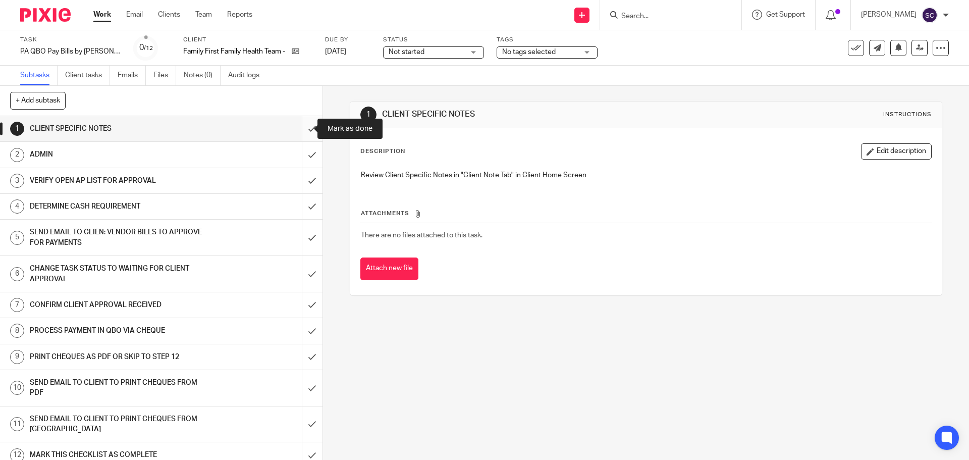
click at [300, 128] on input "submit" at bounding box center [161, 128] width 323 height 25
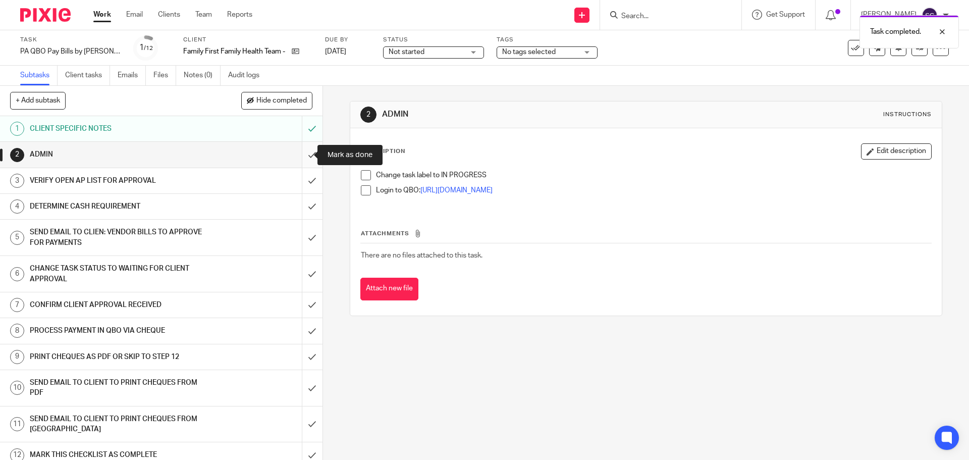
click at [300, 155] on input "submit" at bounding box center [161, 154] width 323 height 25
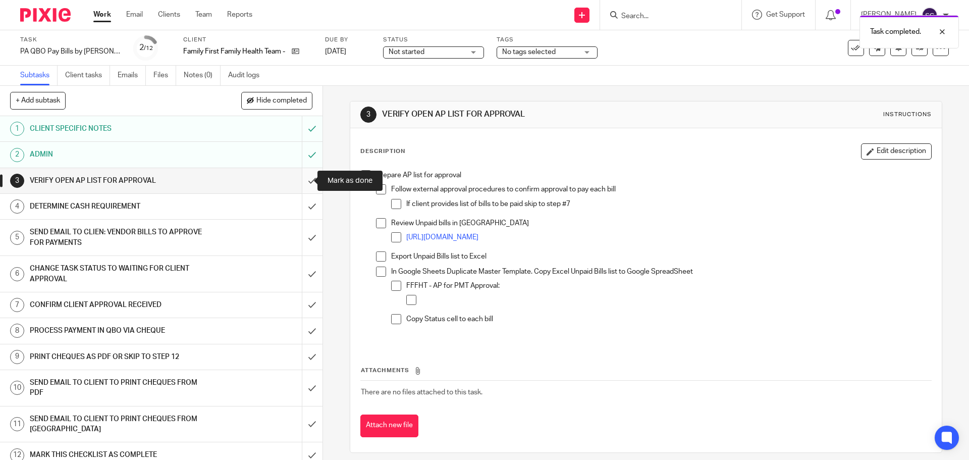
click at [302, 182] on input "submit" at bounding box center [161, 180] width 323 height 25
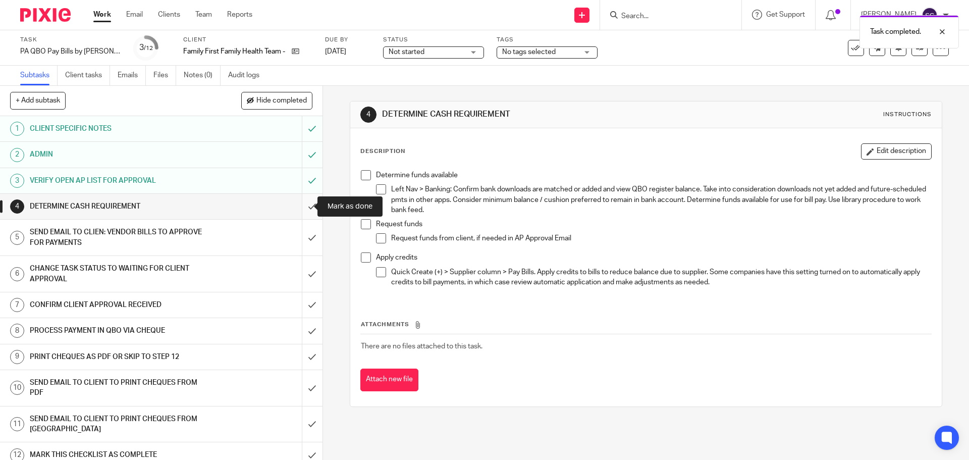
click at [300, 207] on input "submit" at bounding box center [161, 206] width 323 height 25
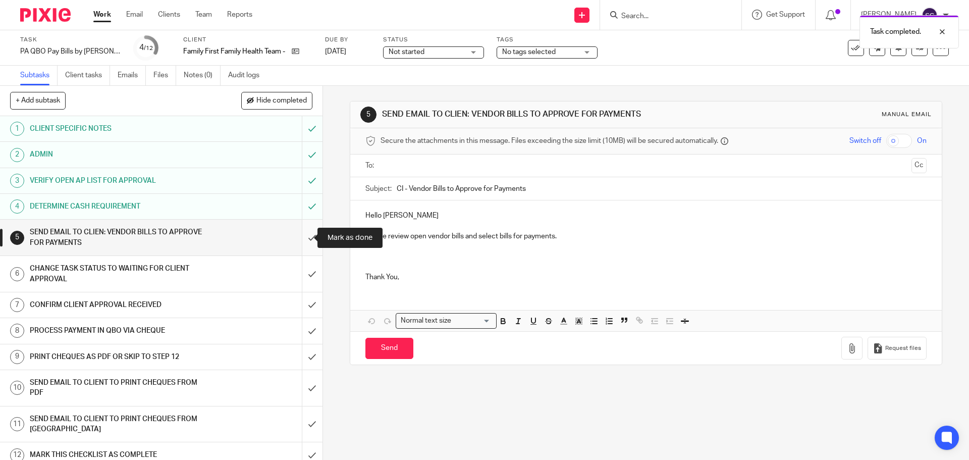
click at [300, 237] on input "submit" at bounding box center [161, 238] width 323 height 36
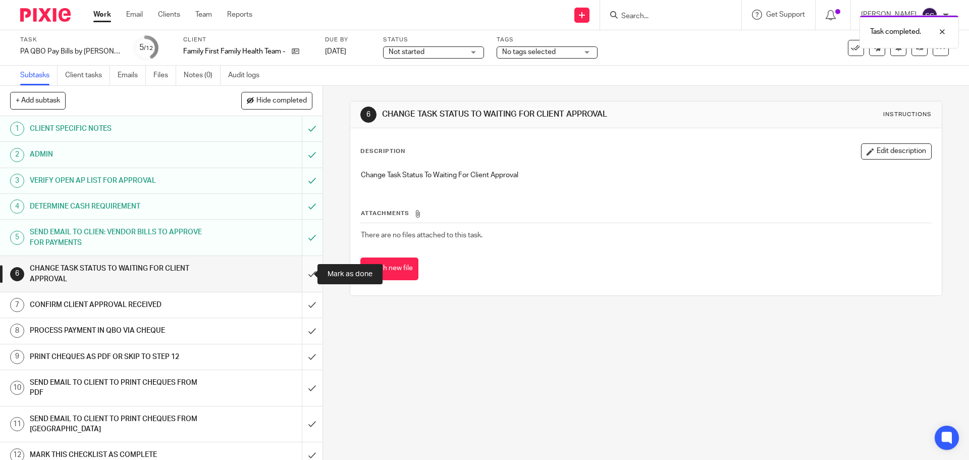
click at [299, 276] on input "submit" at bounding box center [161, 274] width 323 height 36
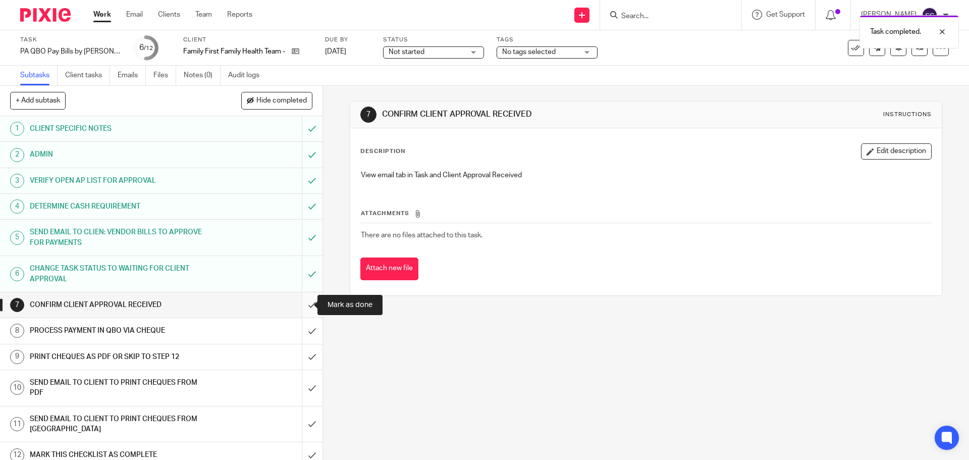
click at [300, 306] on input "submit" at bounding box center [161, 304] width 323 height 25
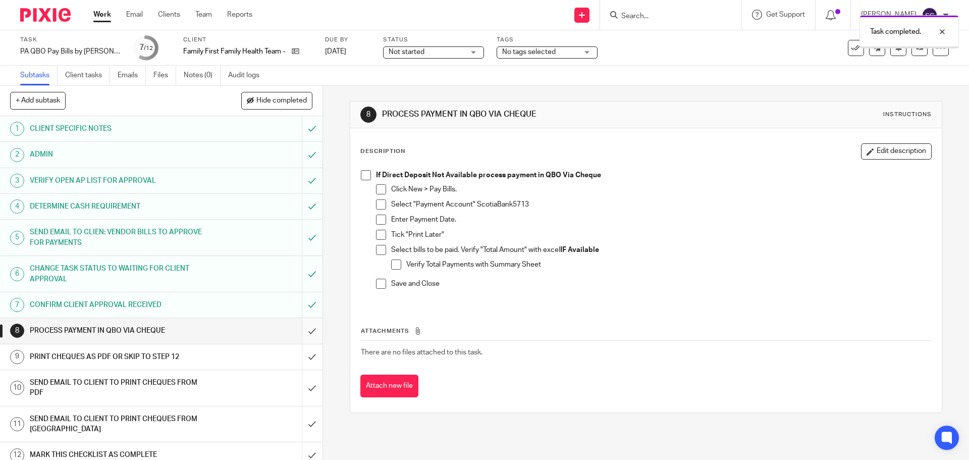
click at [301, 331] on input "submit" at bounding box center [161, 330] width 323 height 25
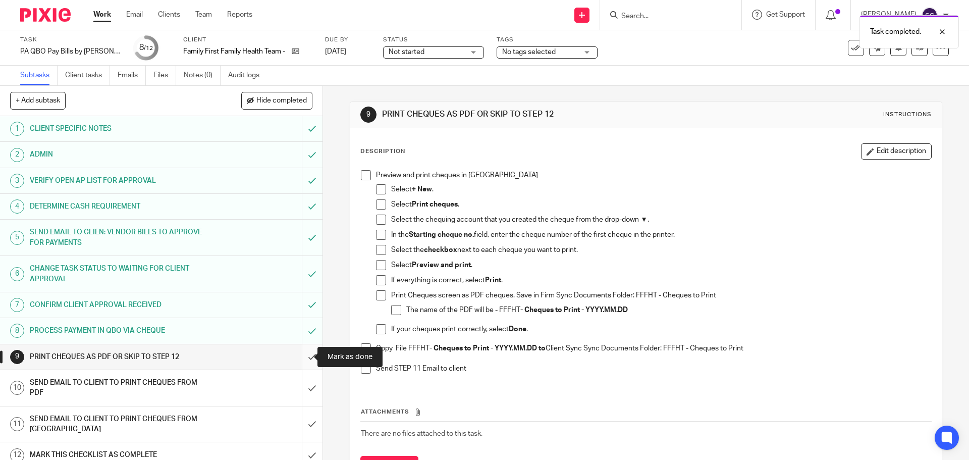
click at [299, 359] on input "submit" at bounding box center [161, 356] width 323 height 25
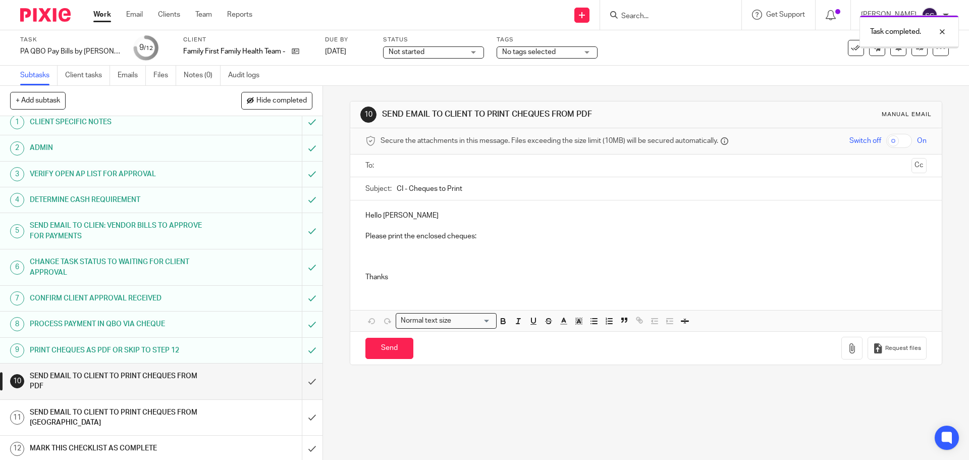
scroll to position [9, 0]
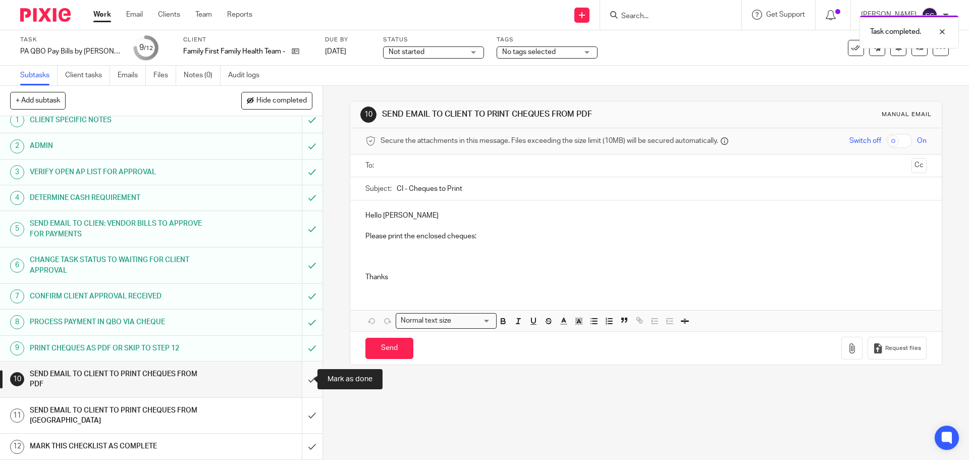
click at [299, 381] on input "submit" at bounding box center [161, 379] width 323 height 36
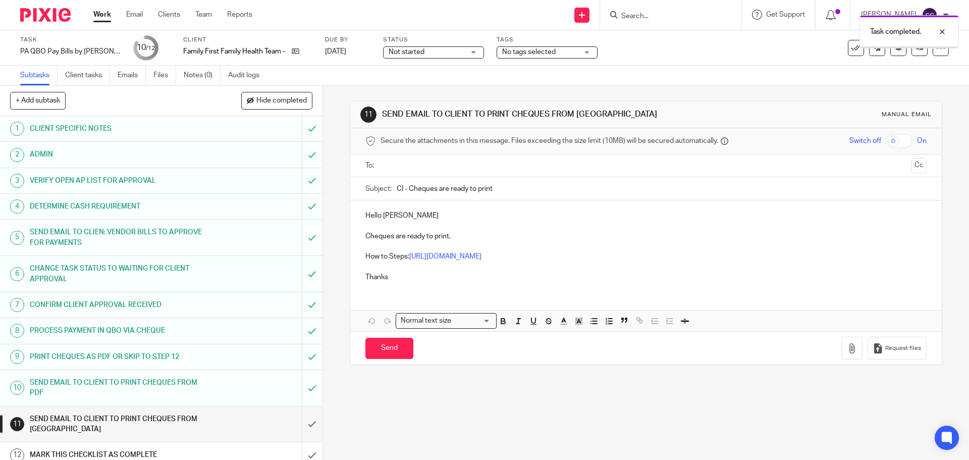
scroll to position [9, 0]
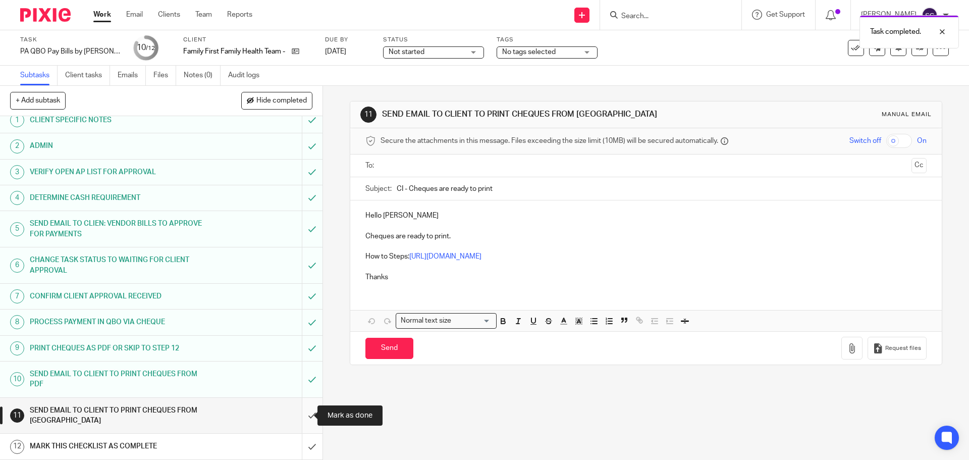
click at [300, 416] on input "submit" at bounding box center [161, 416] width 323 height 36
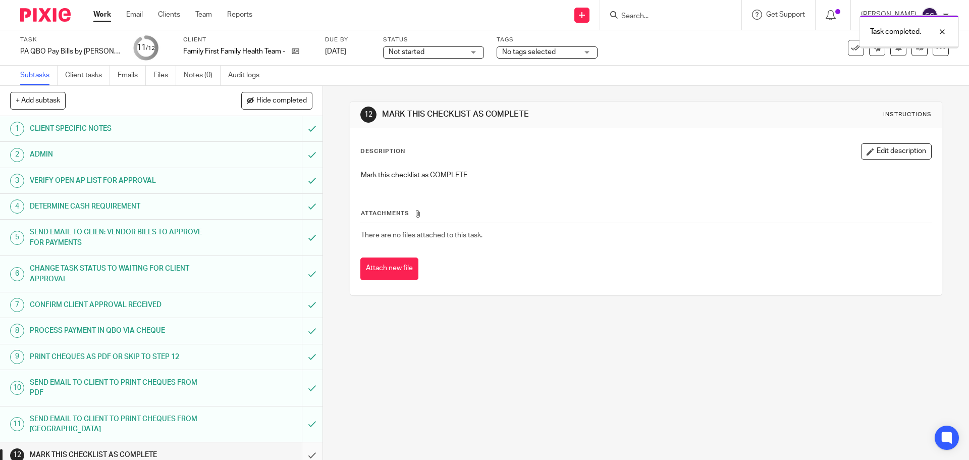
click at [298, 456] on input "submit" at bounding box center [161, 454] width 323 height 25
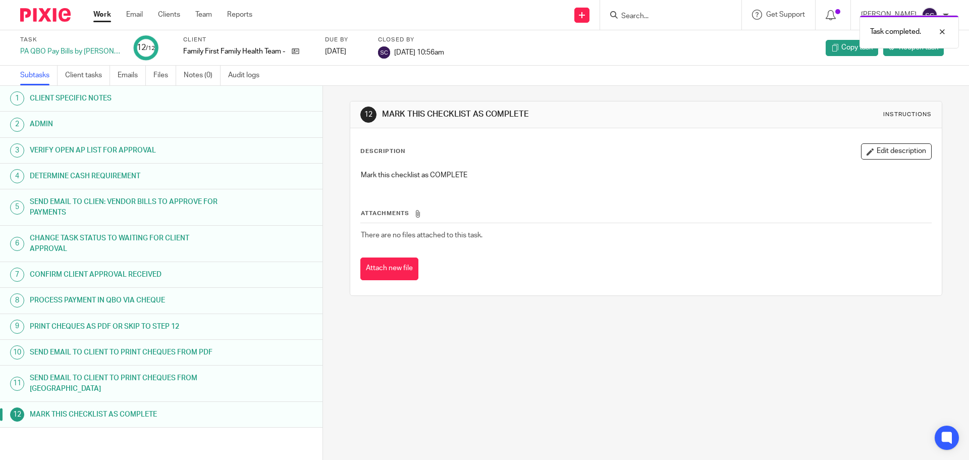
click at [100, 14] on link "Work" at bounding box center [102, 15] width 18 height 10
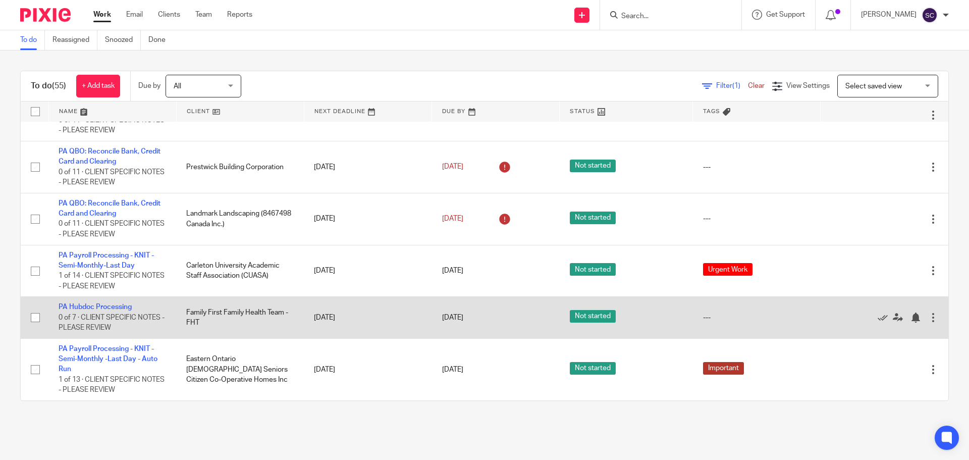
scroll to position [2472, 0]
click at [83, 306] on link "PA Hubdoc Processing" at bounding box center [95, 306] width 73 height 7
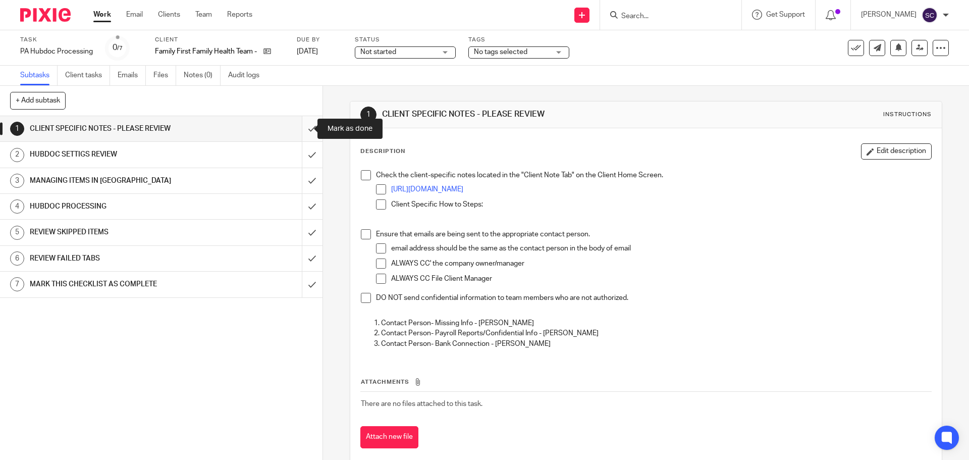
click at [301, 127] on input "submit" at bounding box center [161, 128] width 323 height 25
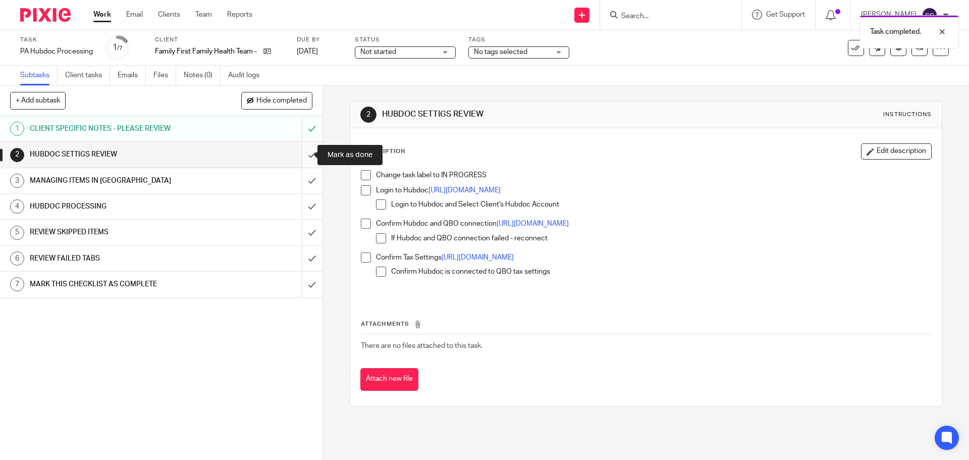
click at [299, 157] on input "submit" at bounding box center [161, 154] width 323 height 25
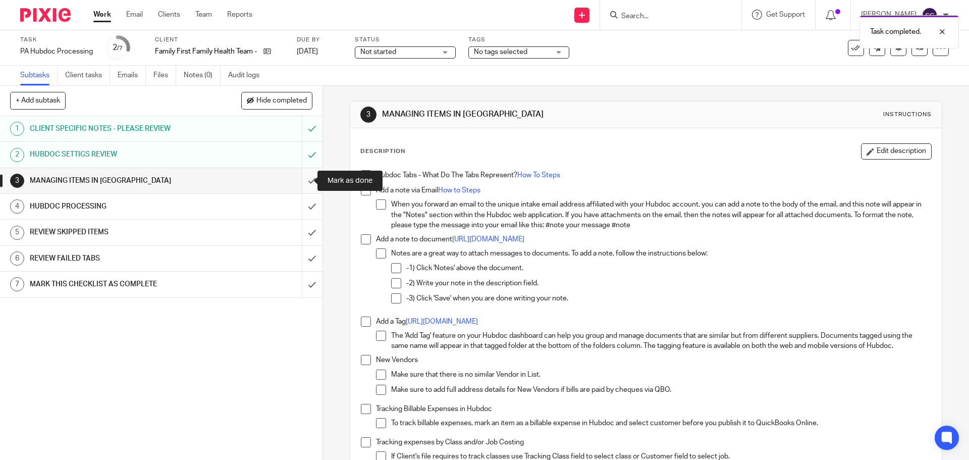
click at [301, 182] on input "submit" at bounding box center [161, 180] width 323 height 25
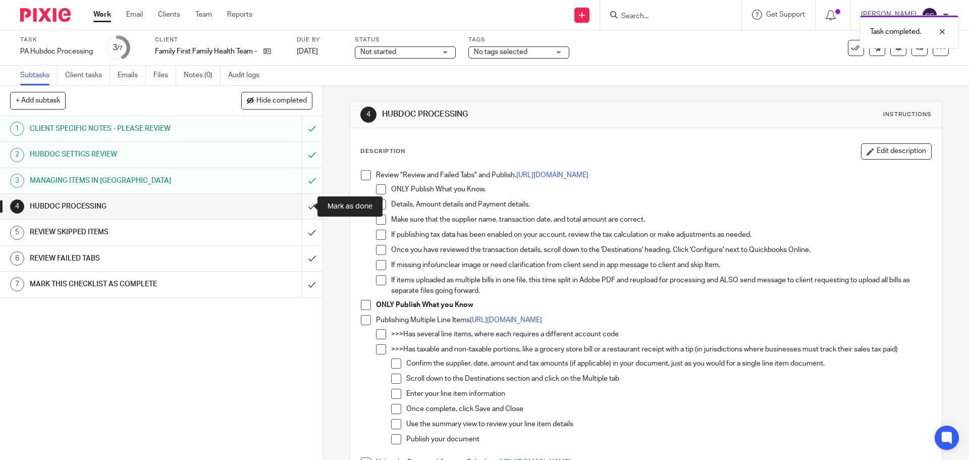
click at [298, 210] on input "submit" at bounding box center [161, 206] width 323 height 25
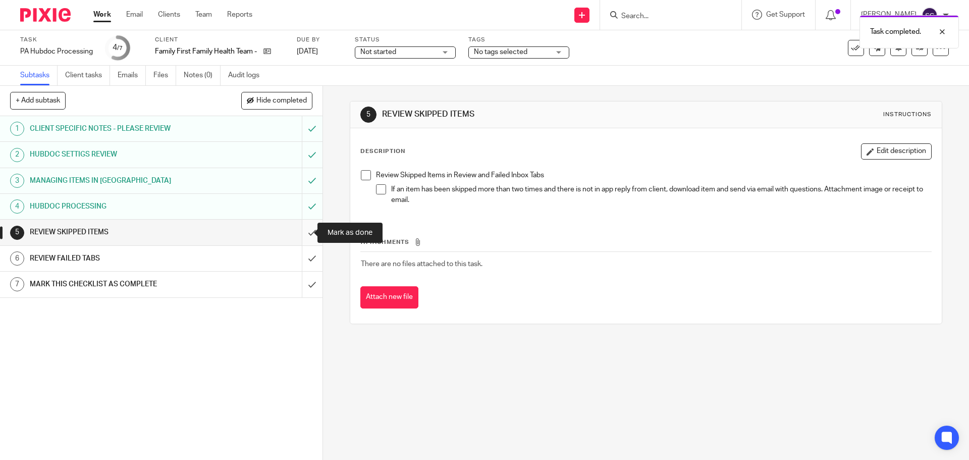
click at [301, 234] on input "submit" at bounding box center [161, 232] width 323 height 25
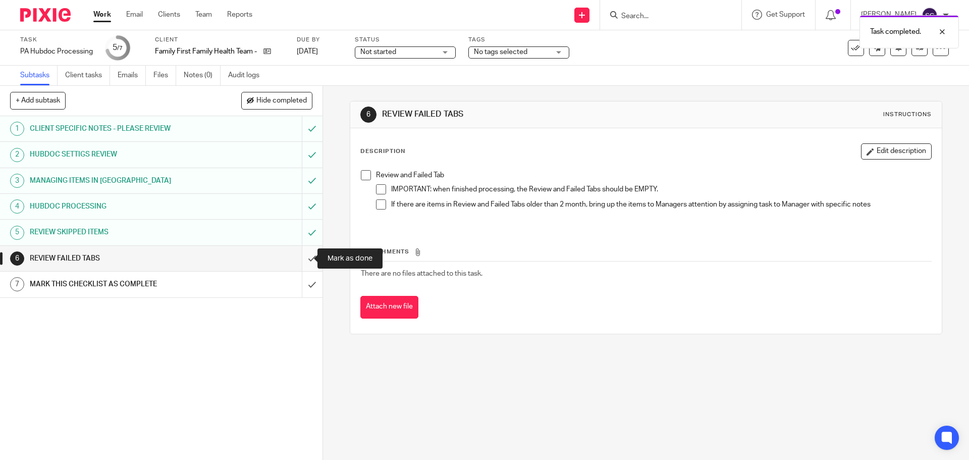
click at [300, 258] on input "submit" at bounding box center [161, 258] width 323 height 25
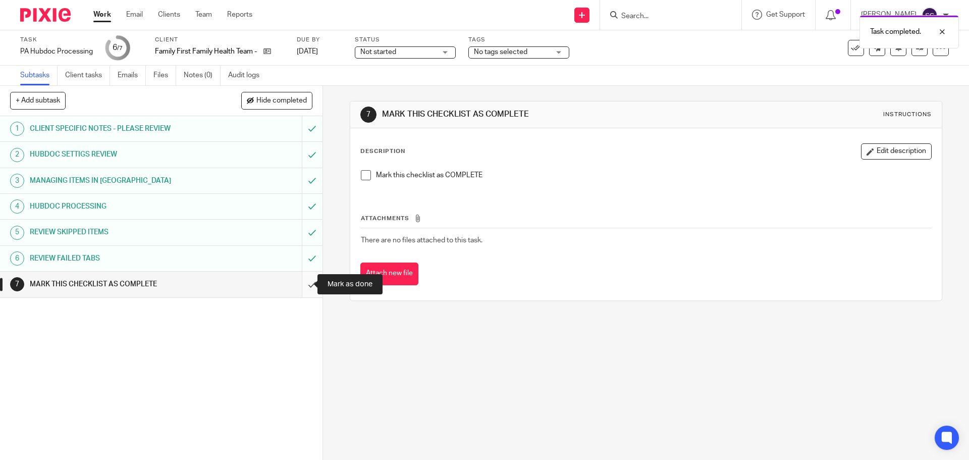
click at [300, 286] on input "submit" at bounding box center [161, 284] width 323 height 25
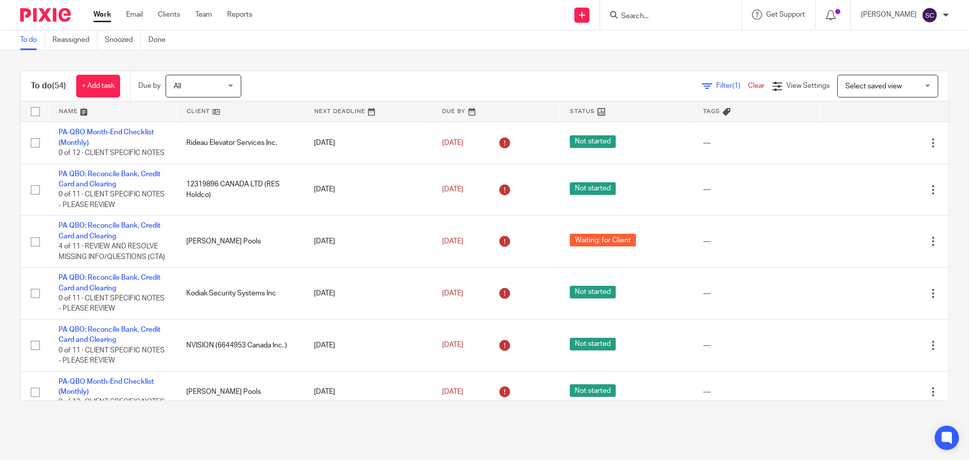
scroll to position [2128, 0]
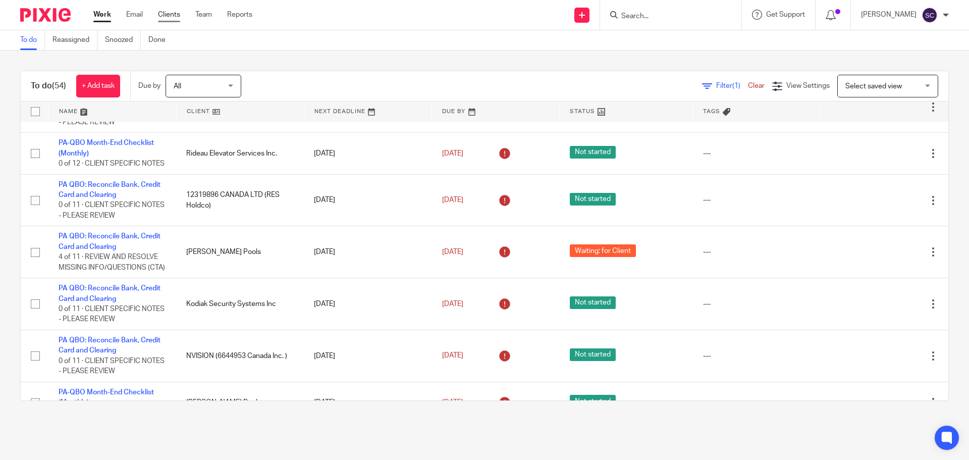
click at [171, 16] on link "Clients" at bounding box center [169, 15] width 22 height 10
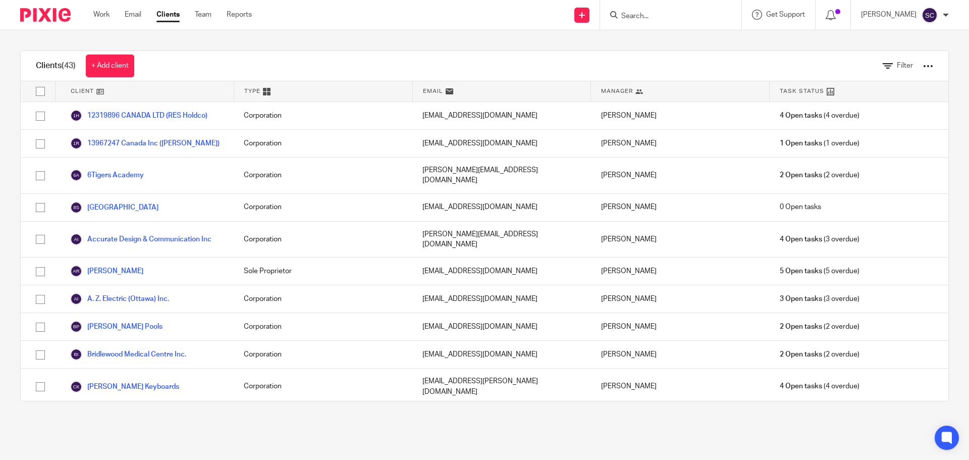
click at [637, 14] on input "Search" at bounding box center [665, 16] width 91 height 9
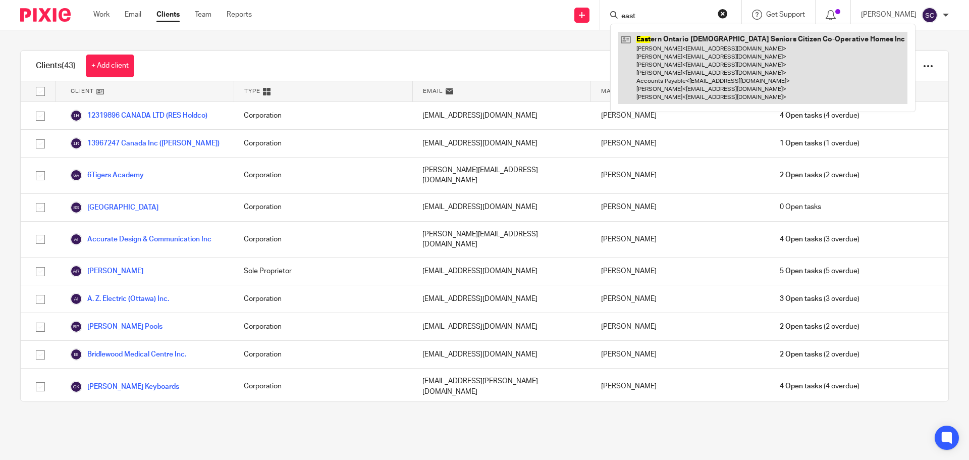
type input "east"
click at [662, 40] on link at bounding box center [762, 68] width 289 height 72
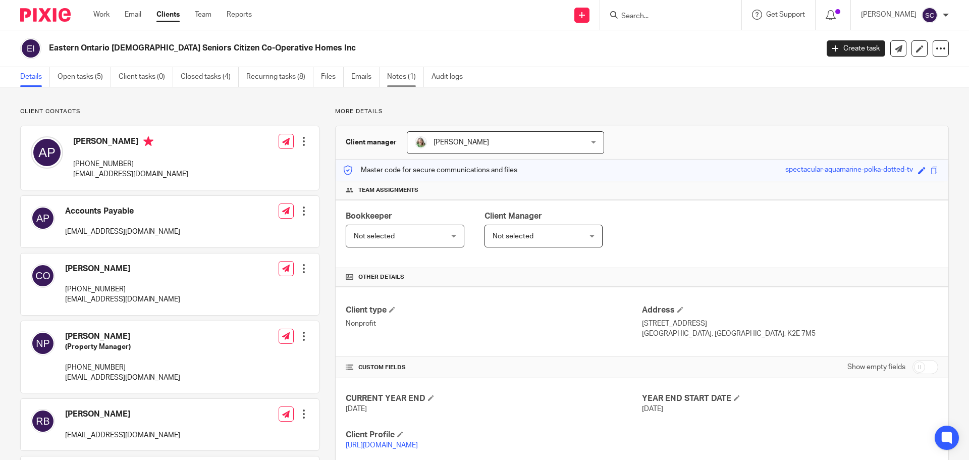
click at [396, 77] on link "Notes (1)" at bounding box center [405, 77] width 37 height 20
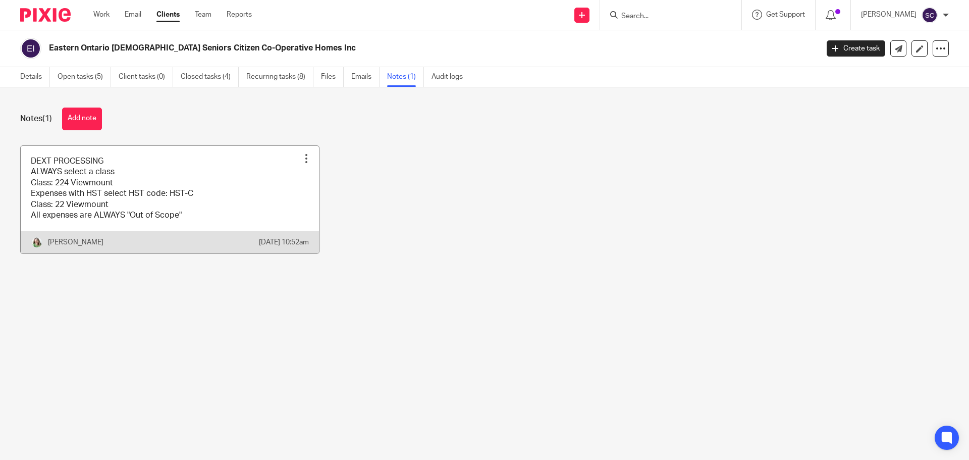
click at [182, 199] on link at bounding box center [170, 200] width 298 height 108
click at [202, 203] on link at bounding box center [170, 200] width 298 height 108
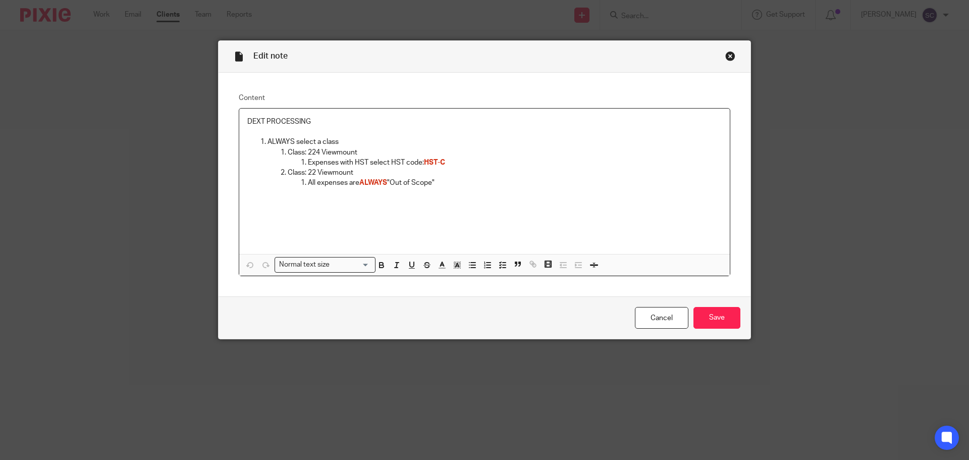
click at [312, 175] on p "Class: 22 Viewmount" at bounding box center [505, 173] width 434 height 10
drag, startPoint x: 447, startPoint y: 164, endPoint x: 301, endPoint y: 159, distance: 146.0
click at [308, 159] on li "Expenses with HST select HST code: HST-C" at bounding box center [515, 163] width 414 height 10
copy p "Expenses with HST select HST code: HST-C"
drag, startPoint x: 436, startPoint y: 185, endPoint x: 305, endPoint y: 179, distance: 130.9
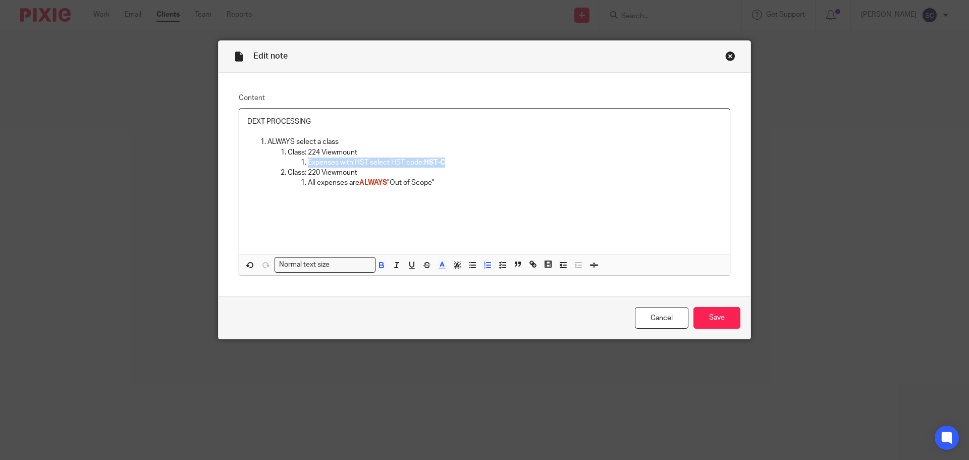
click at [308, 179] on p "All expenses are ALWAYS "Out of Scope"" at bounding box center [515, 183] width 414 height 10
click at [715, 308] on input "Save" at bounding box center [717, 318] width 47 height 22
